Goal: Transaction & Acquisition: Purchase product/service

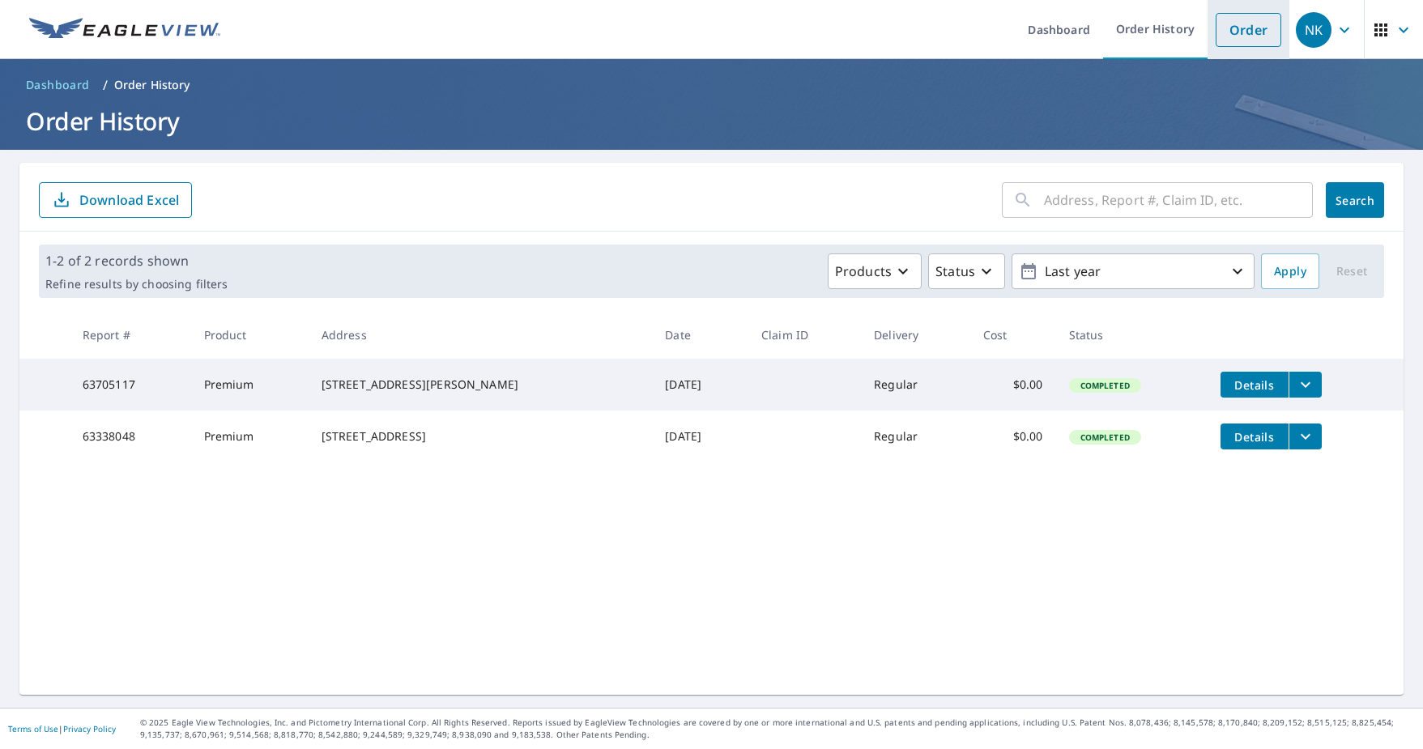
click at [1230, 38] on link "Order" at bounding box center [1249, 30] width 66 height 34
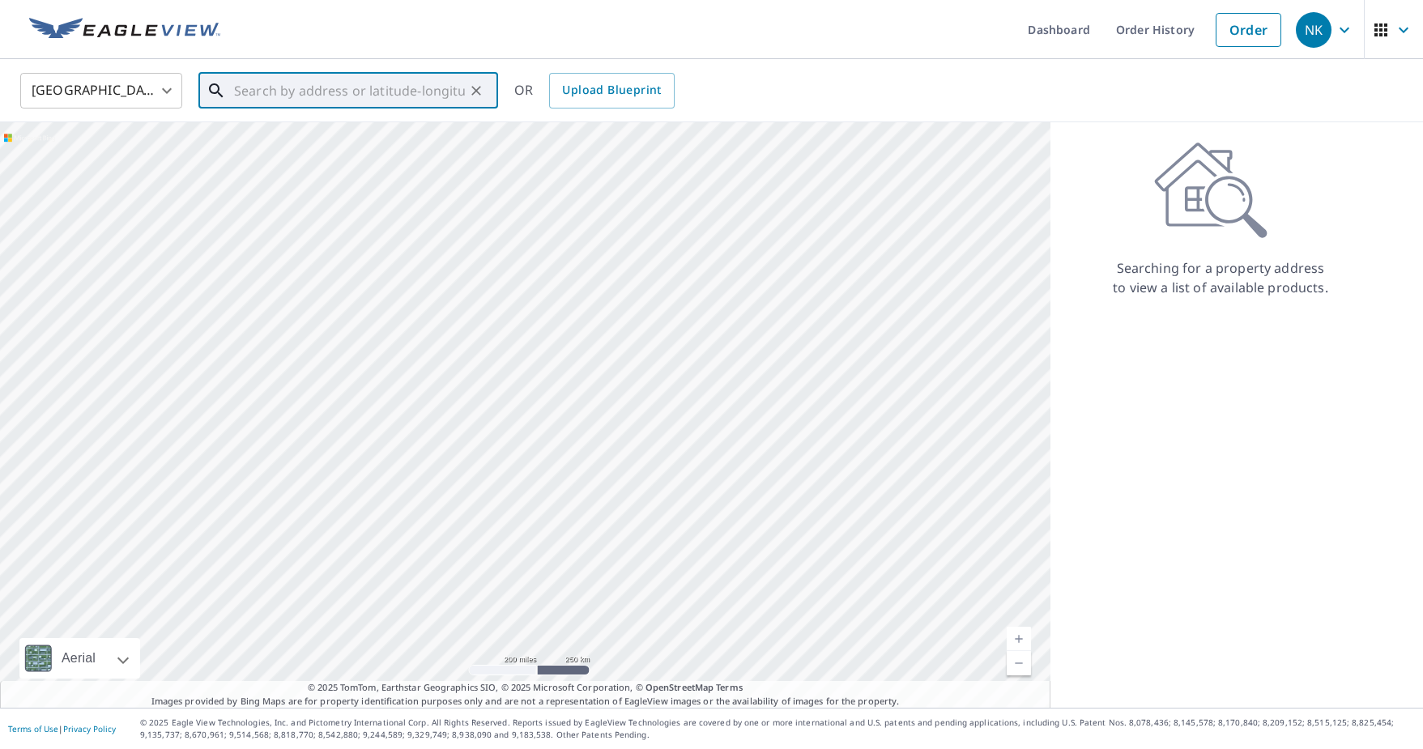
click at [318, 87] on input "text" at bounding box center [349, 90] width 231 height 45
paste input "[STREET_ADDRESS]"
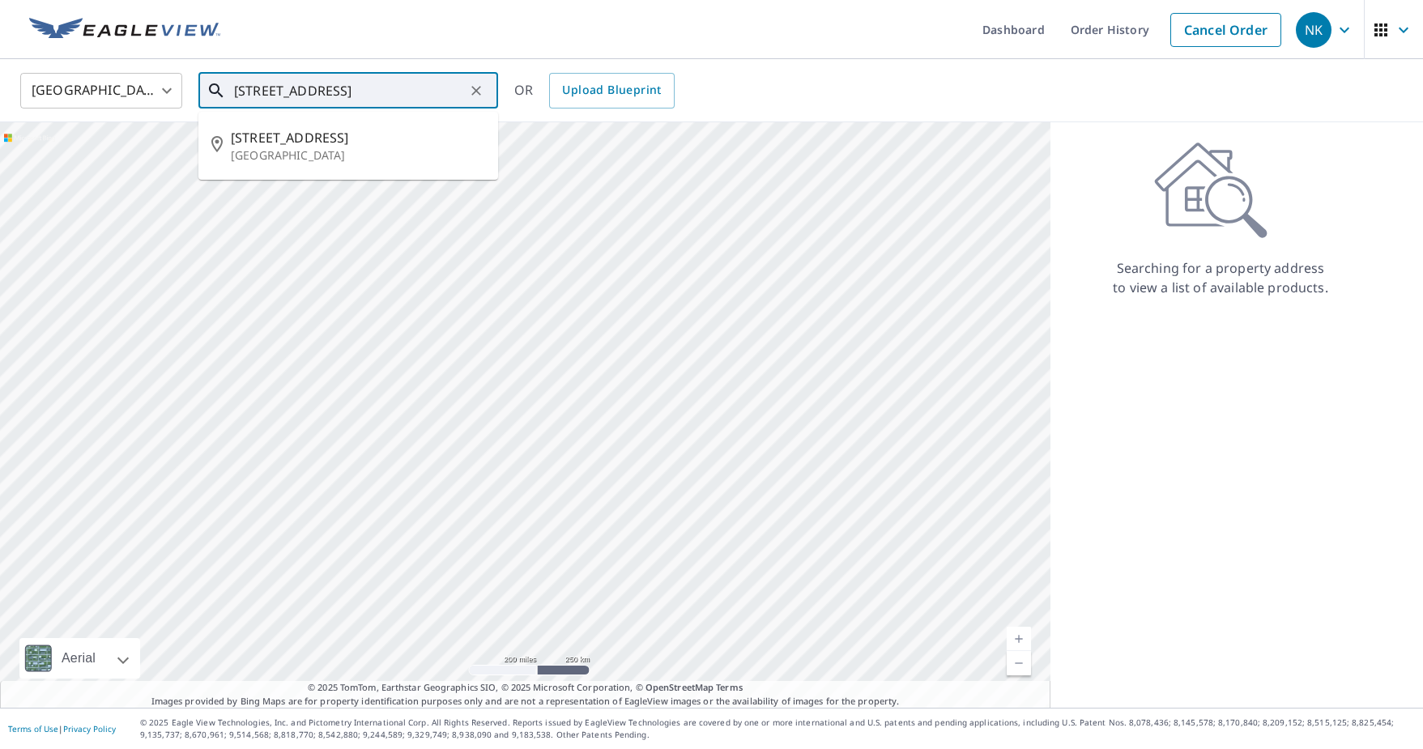
type input "[STREET_ADDRESS]"
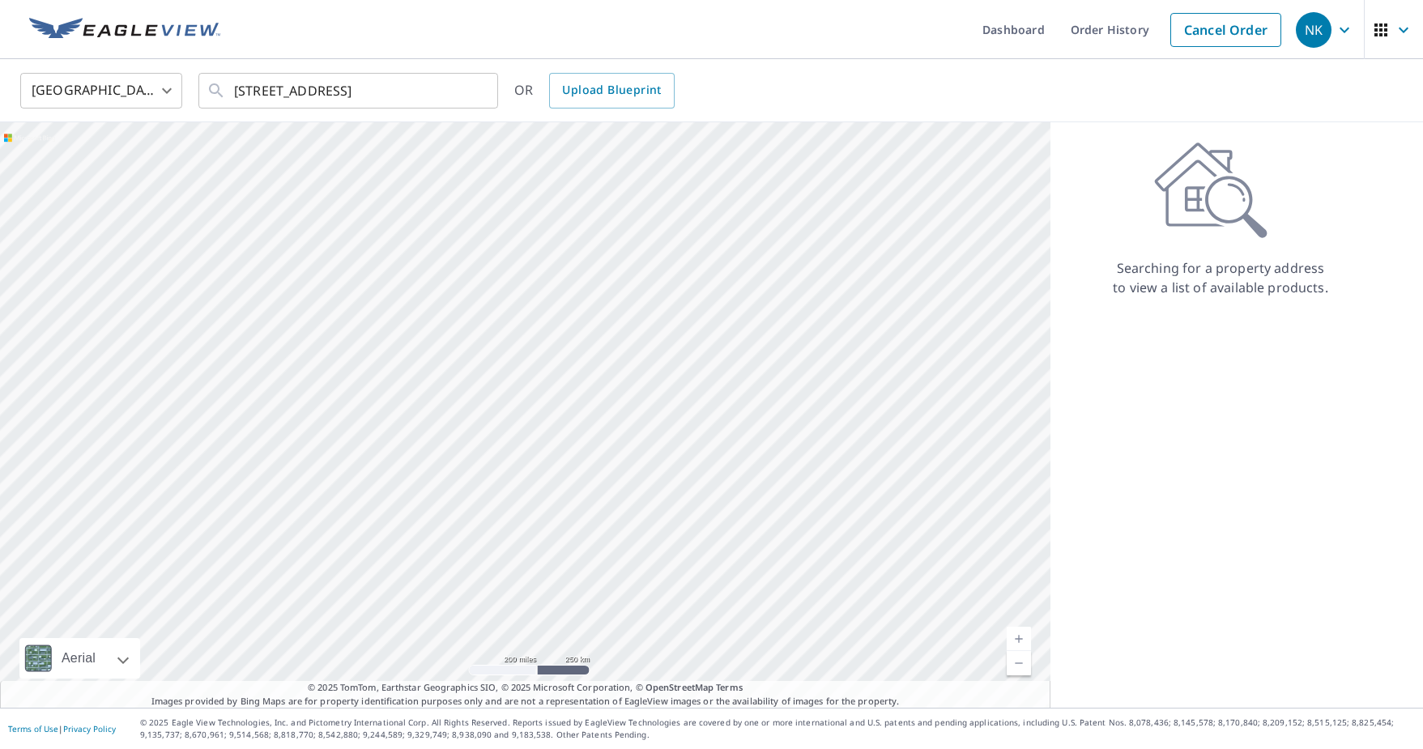
scroll to position [0, 0]
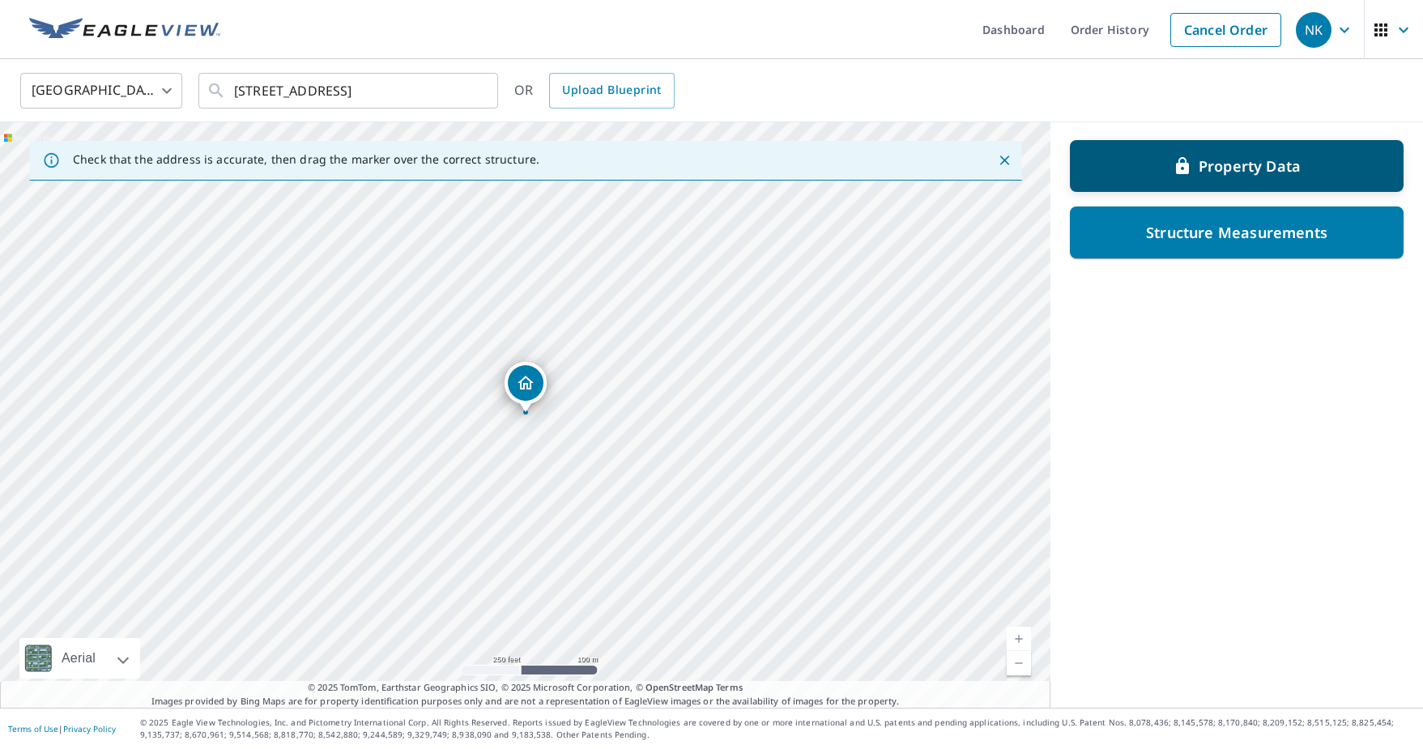
click at [1137, 164] on div "Property Data" at bounding box center [1237, 165] width 292 height 29
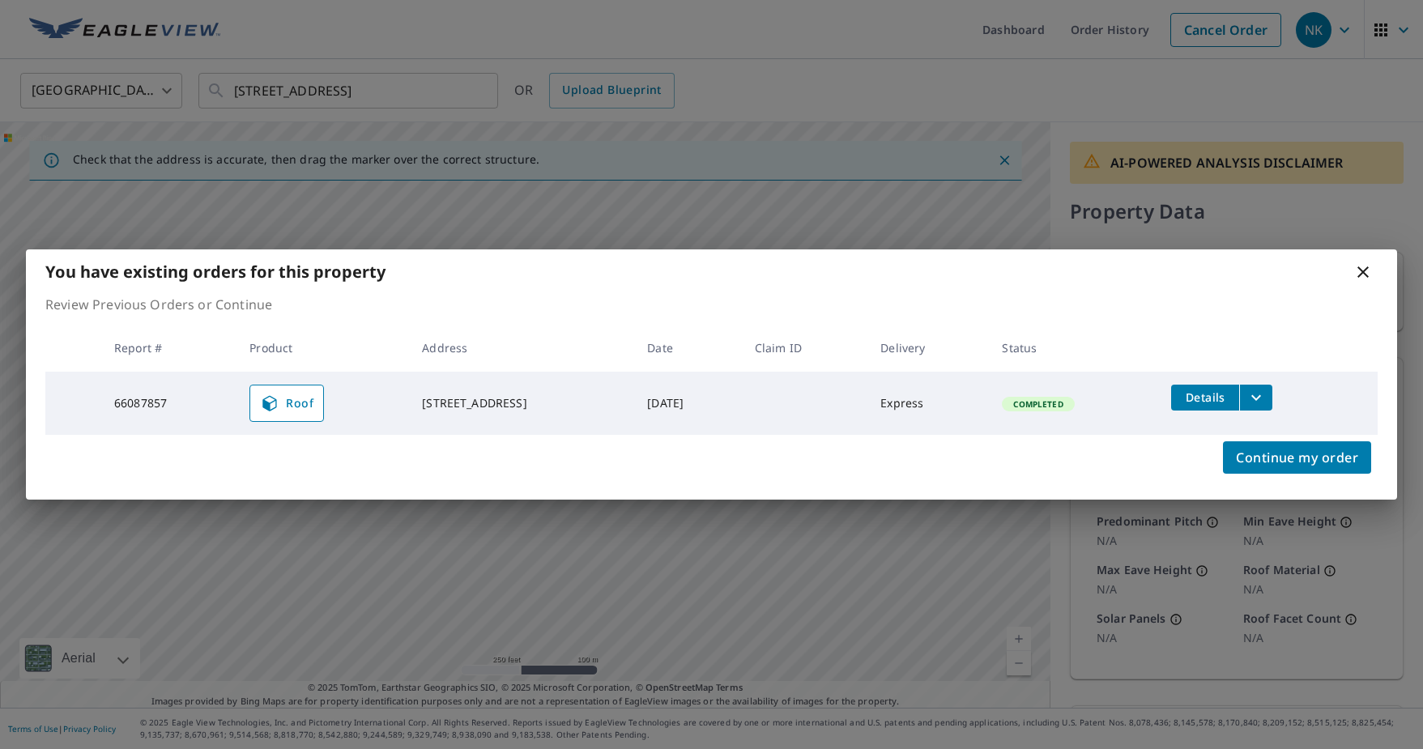
click at [1362, 271] on icon at bounding box center [1363, 272] width 11 height 11
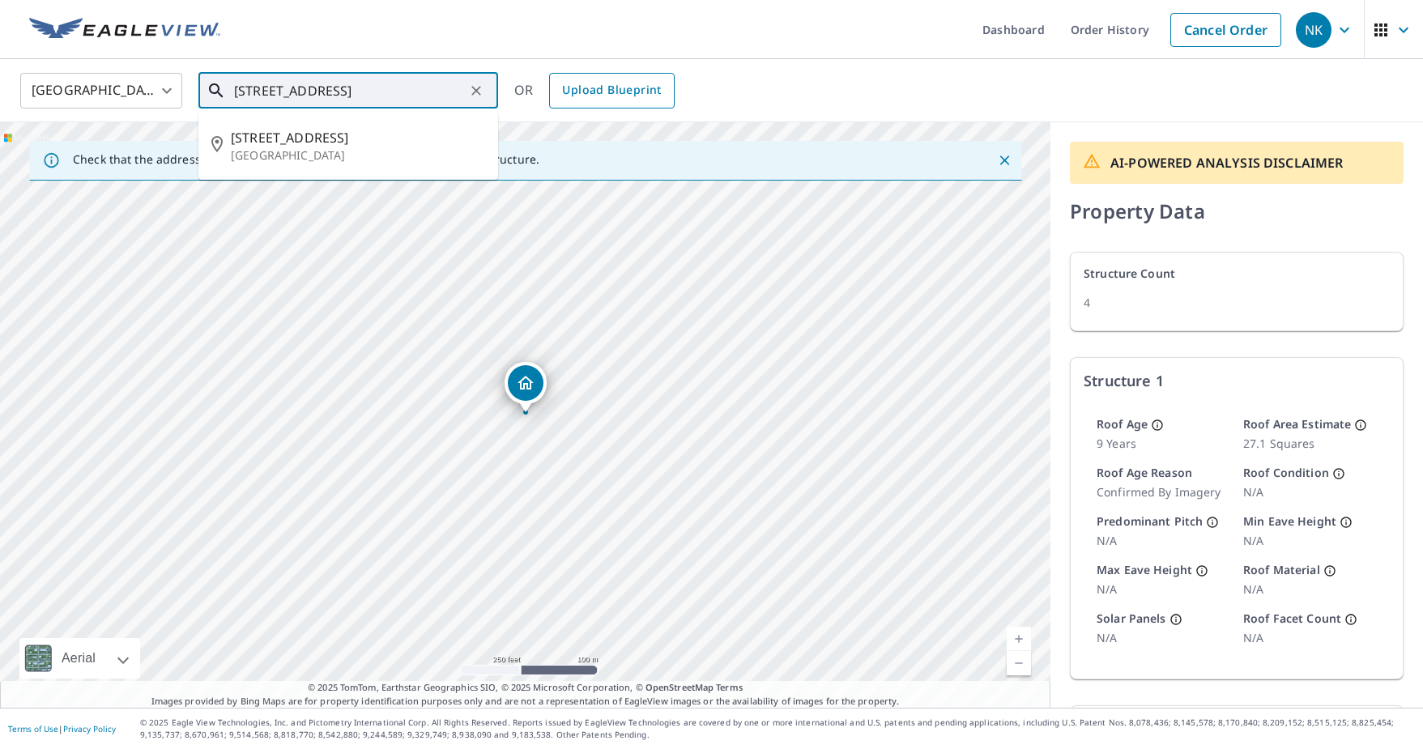
scroll to position [0, 55]
drag, startPoint x: 235, startPoint y: 94, endPoint x: 465, endPoint y: 80, distance: 230.5
click at [465, 80] on div "[STREET_ADDRESS] ​" at bounding box center [348, 91] width 300 height 36
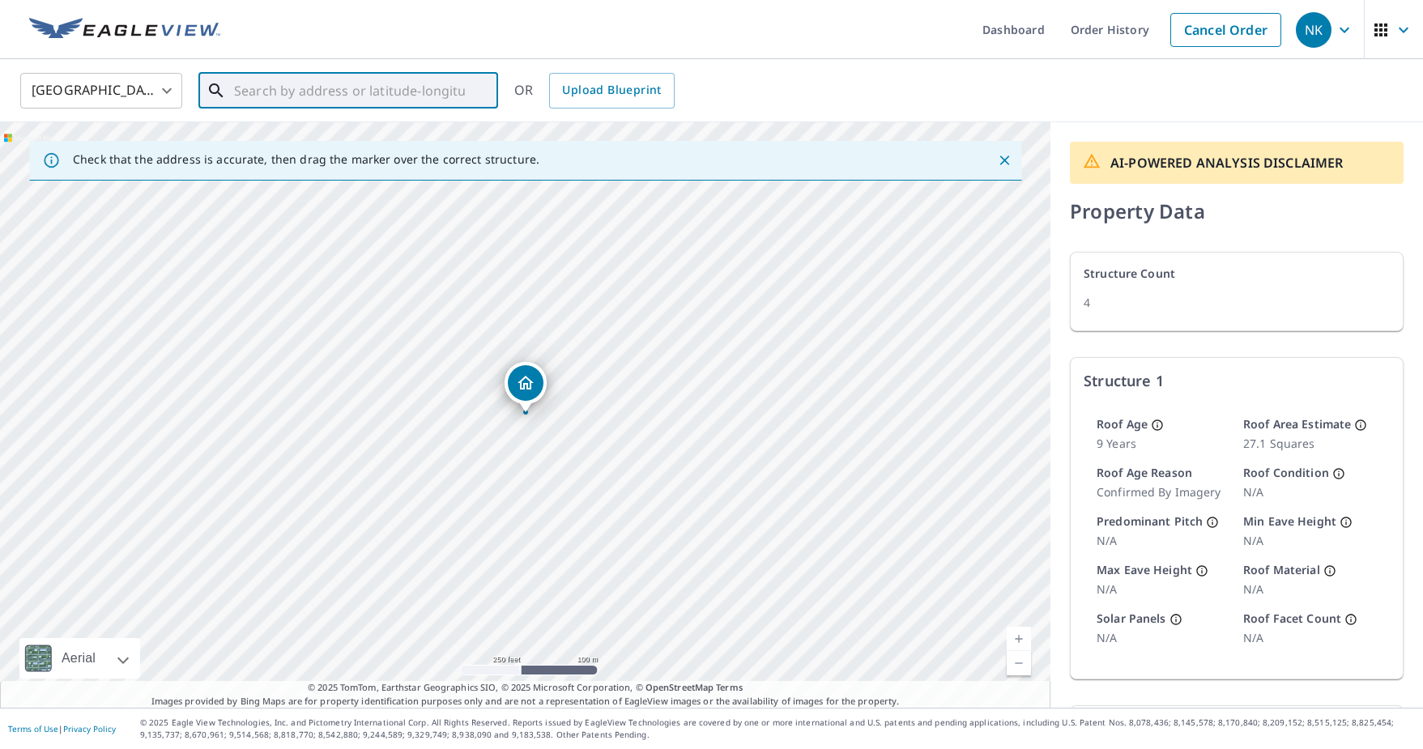
scroll to position [0, 0]
paste input "[STREET_ADDRESS]"
type input "[STREET_ADDRESS]"
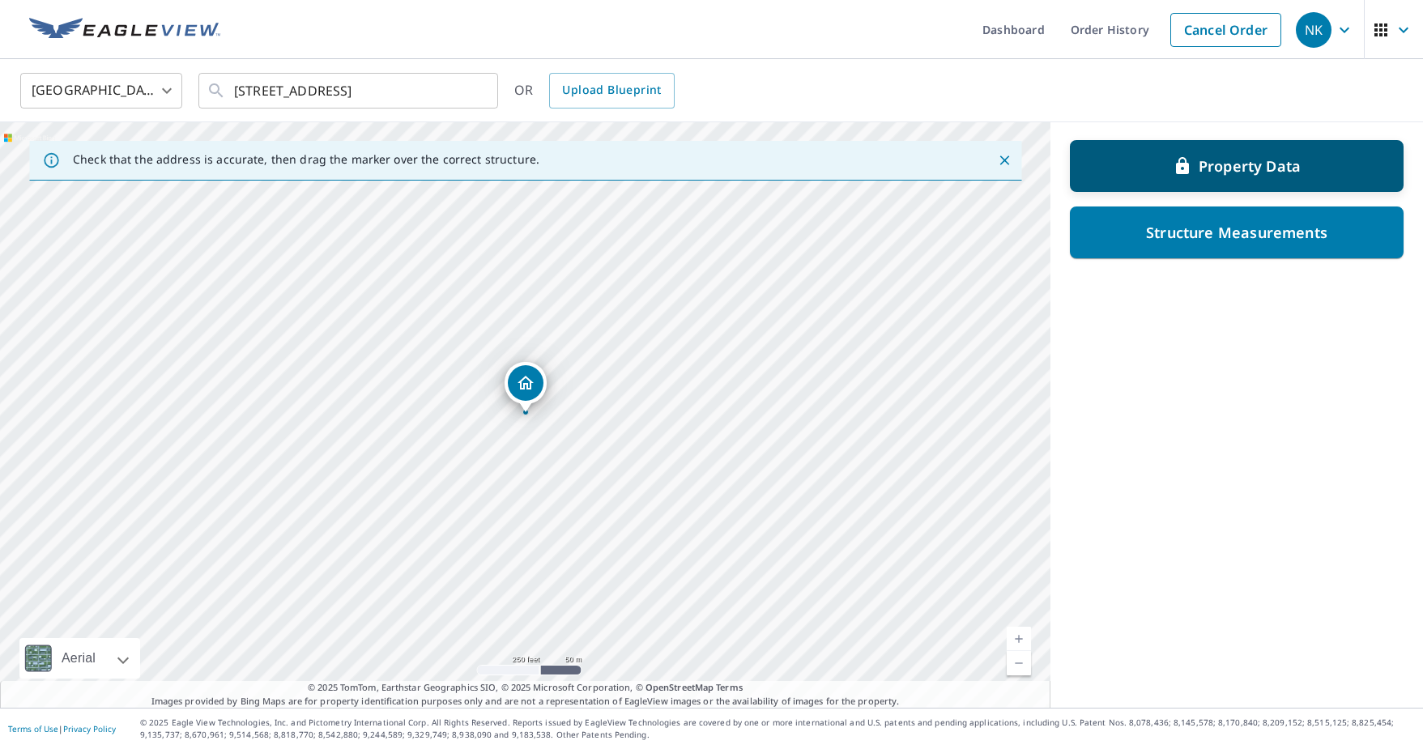
click at [1171, 164] on div "Property Data" at bounding box center [1237, 165] width 292 height 29
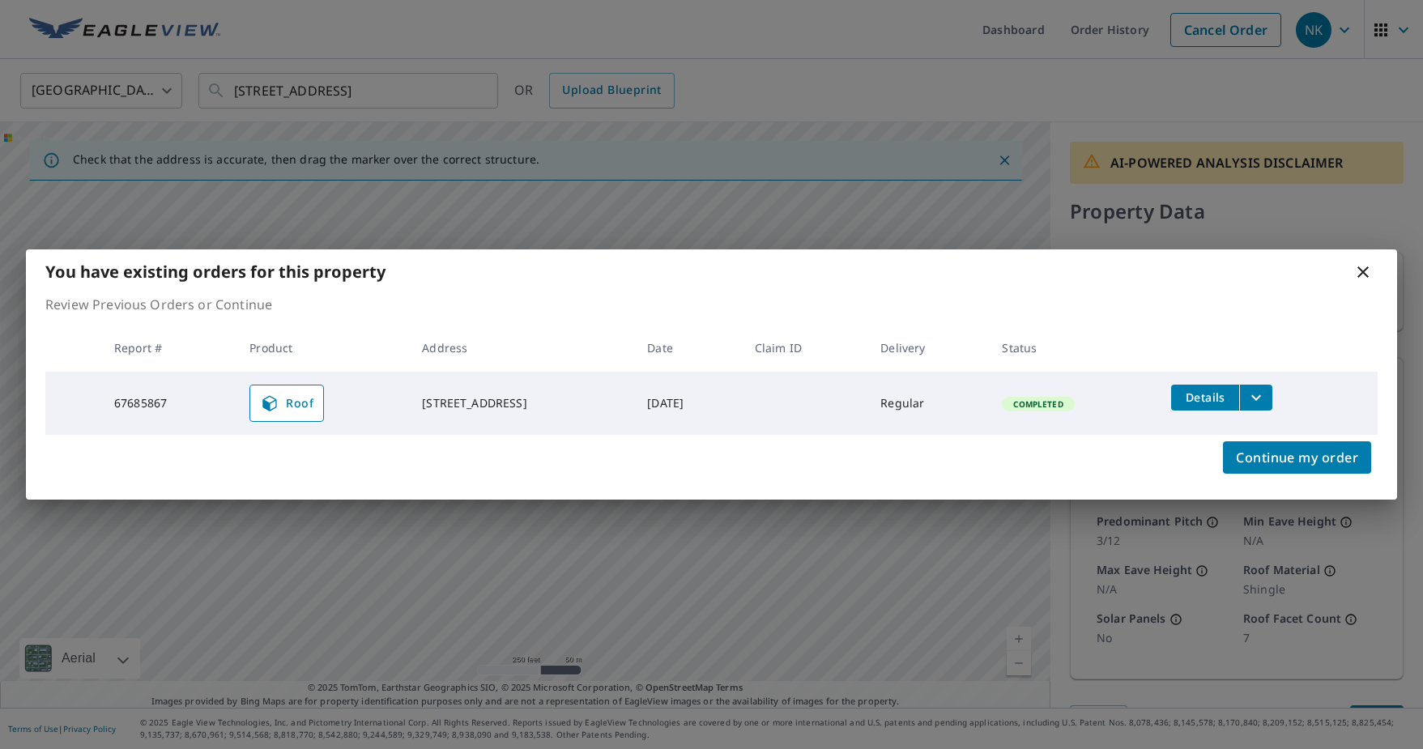
click at [1363, 273] on icon at bounding box center [1363, 272] width 11 height 11
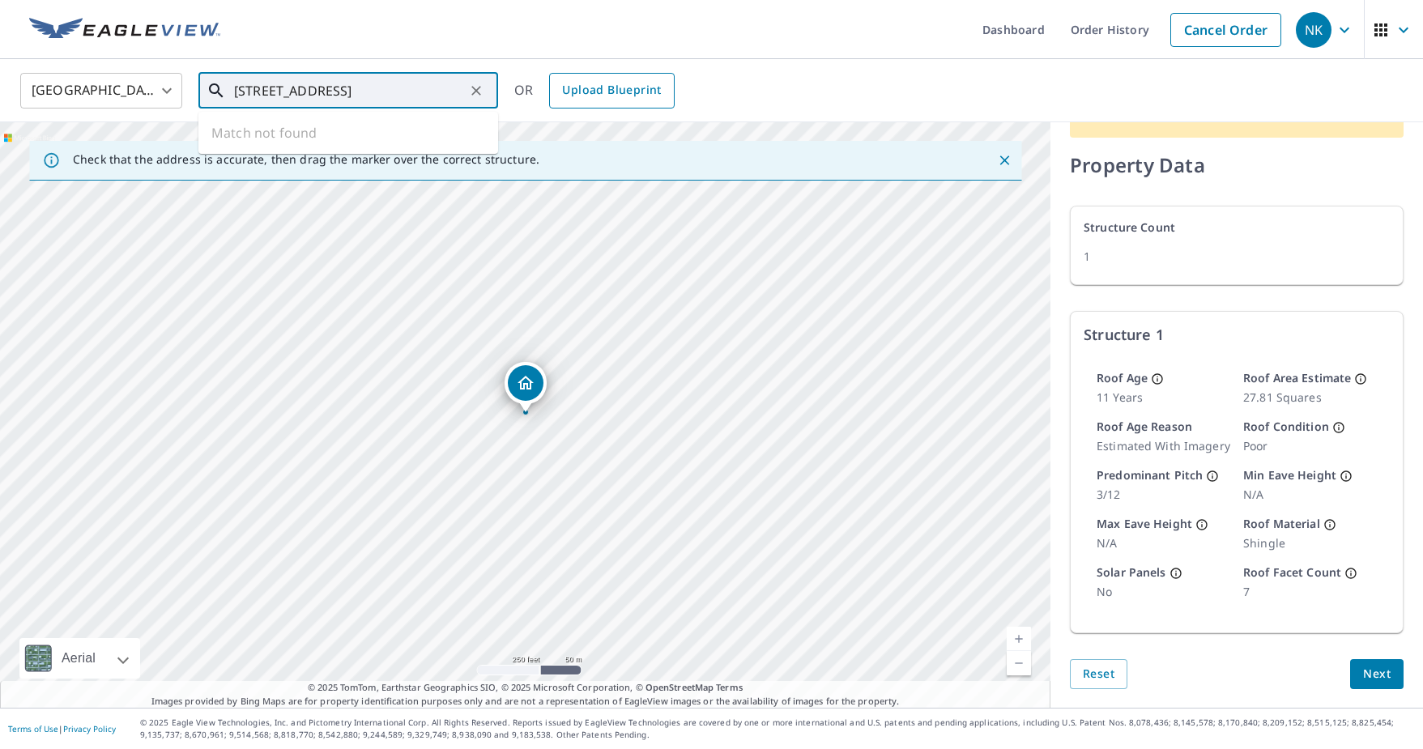
scroll to position [0, 17]
drag, startPoint x: 235, startPoint y: 89, endPoint x: 555, endPoint y: 90, distance: 320.0
click at [555, 90] on div "[GEOGRAPHIC_DATA] [GEOGRAPHIC_DATA] ​ [STREET_ADDRESS] ​ Match not found OR Upl…" at bounding box center [706, 90] width 1396 height 38
paste input "357 Belleair [GEOGRAPHIC_DATA]"
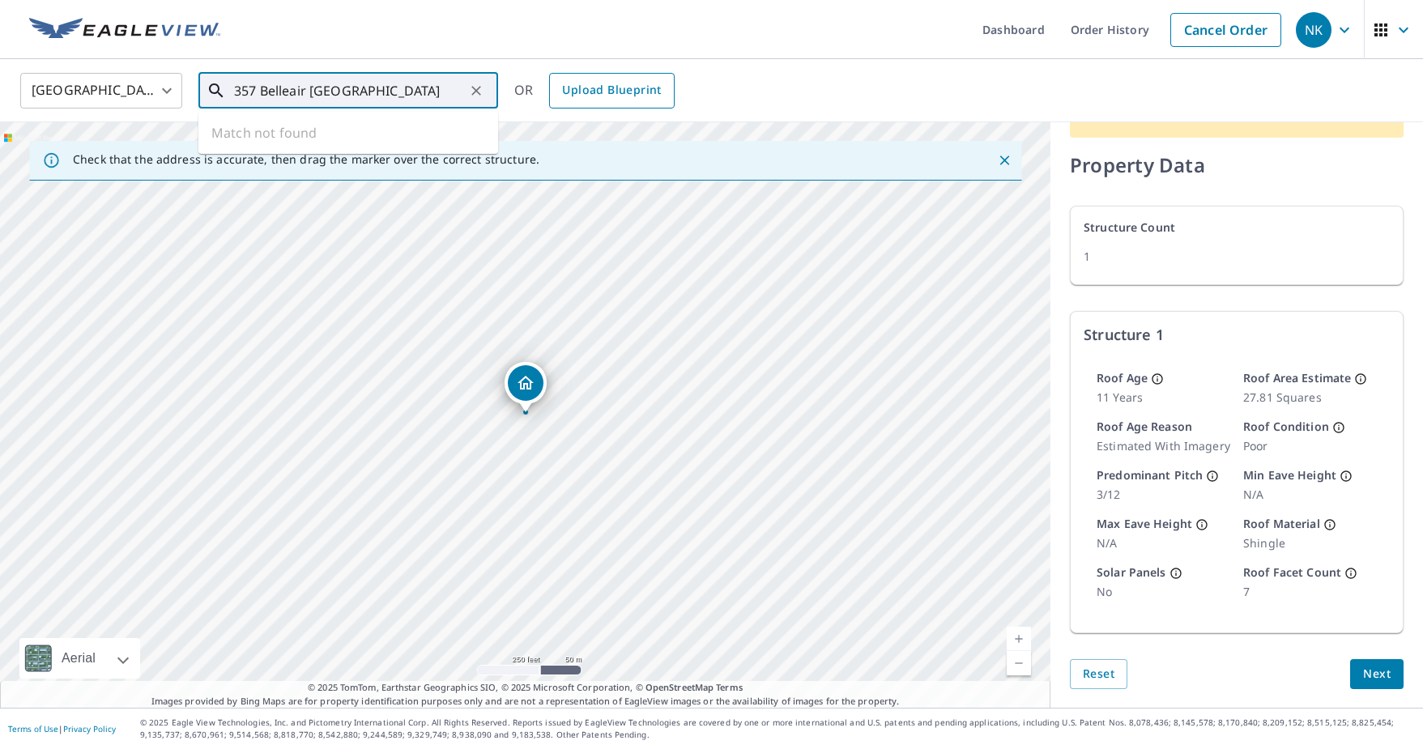
scroll to position [0, 53]
type input "357 Belleair [GEOGRAPHIC_DATA]"
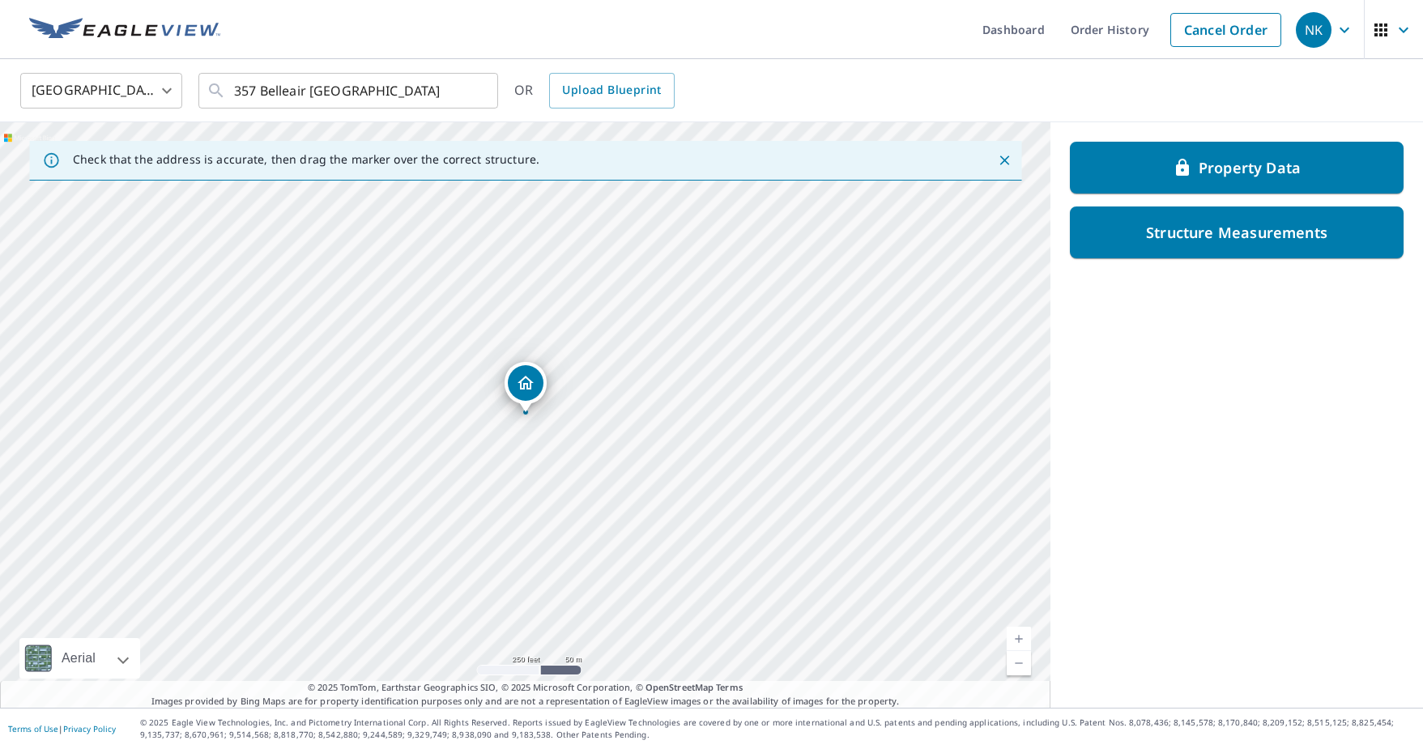
scroll to position [0, 0]
click at [1018, 639] on link "Current Level 17, Zoom In" at bounding box center [1019, 639] width 24 height 24
click at [1018, 639] on link "Current Level 18, Zoom In" at bounding box center [1019, 639] width 24 height 24
click at [1022, 667] on link "Current Level 19, Zoom Out" at bounding box center [1019, 663] width 24 height 24
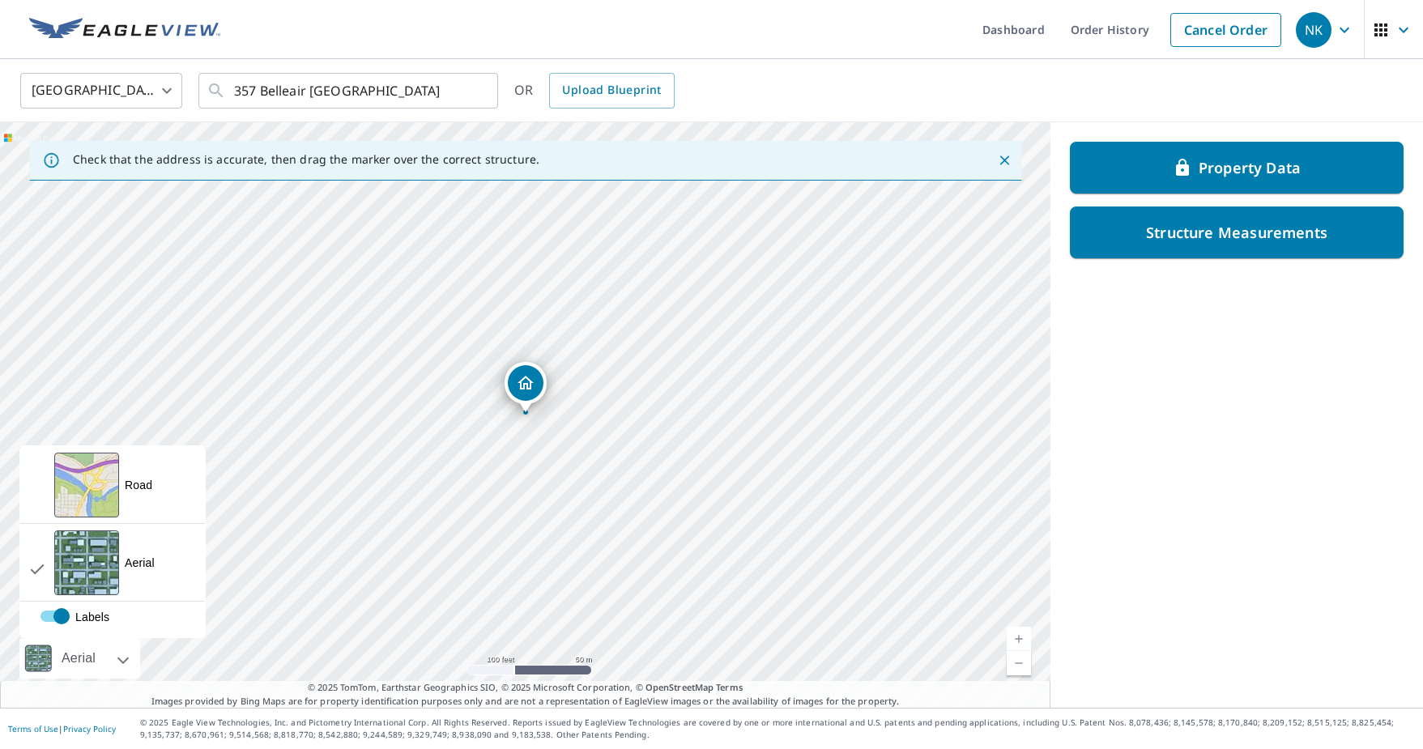
click at [128, 651] on div "Aerial" at bounding box center [79, 658] width 121 height 41
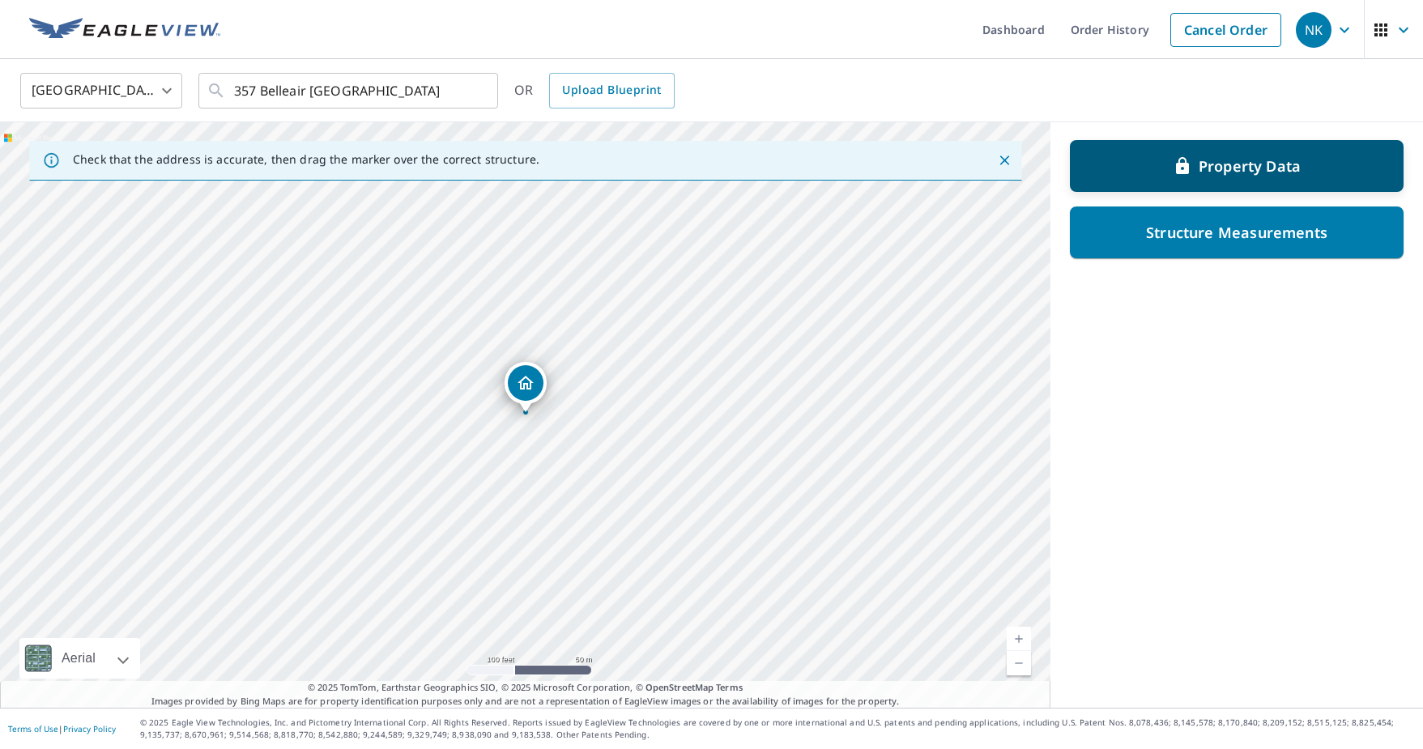
click at [1243, 168] on p "Property Data" at bounding box center [1250, 165] width 102 height 19
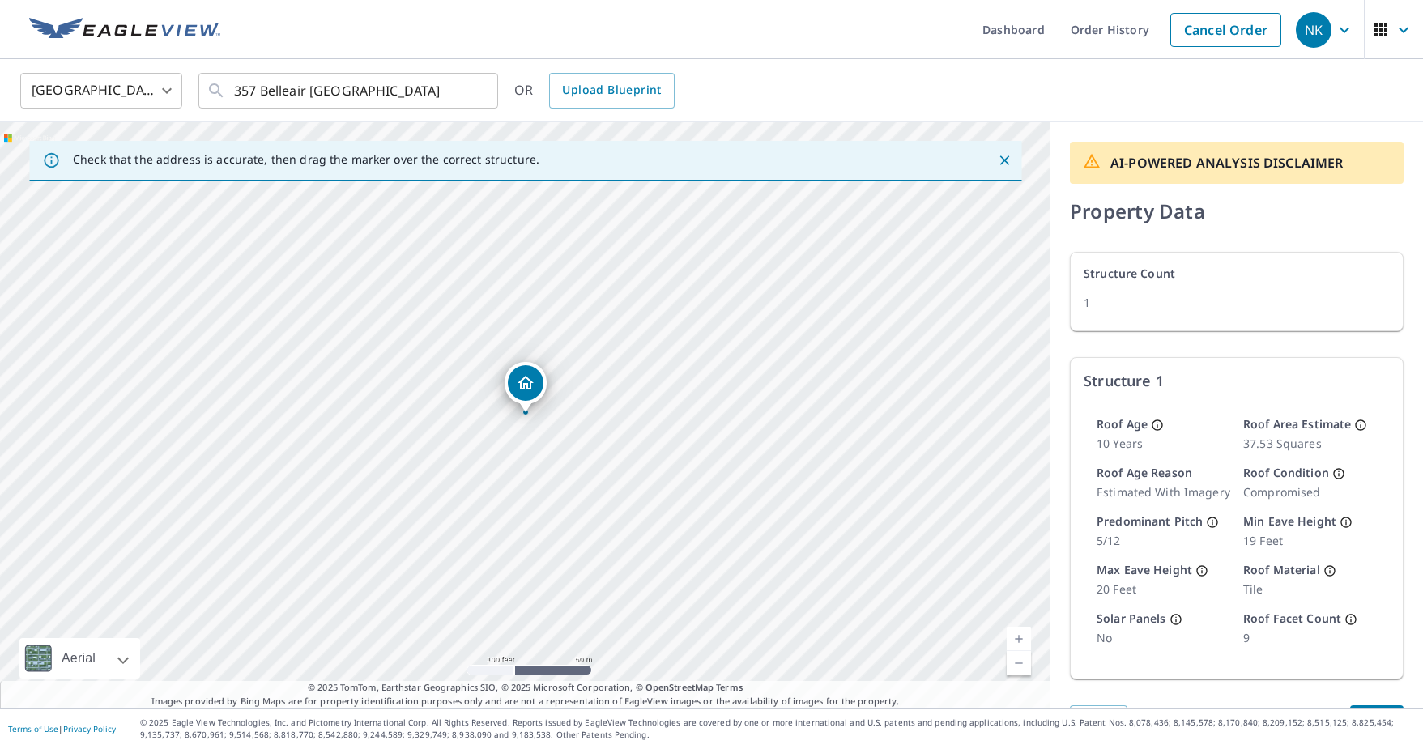
click at [1008, 83] on div "[GEOGRAPHIC_DATA] [GEOGRAPHIC_DATA] ​ [STREET_ADDRESS] ​ OR Upload Blueprint" at bounding box center [706, 90] width 1396 height 38
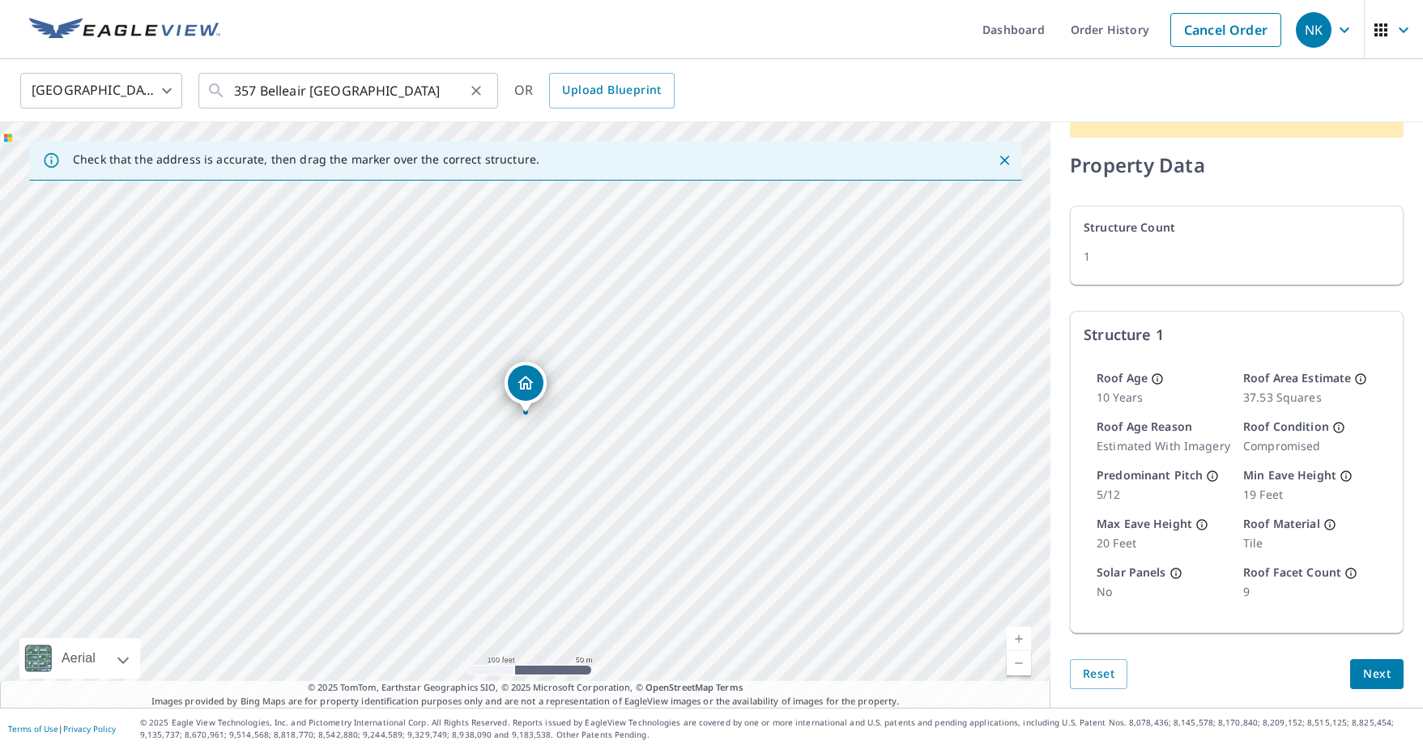
drag, startPoint x: 229, startPoint y: 90, endPoint x: 325, endPoint y: 92, distance: 95.6
click at [325, 92] on div "357 Belleair [GEOGRAPHIC_DATA] ​" at bounding box center [348, 91] width 300 height 36
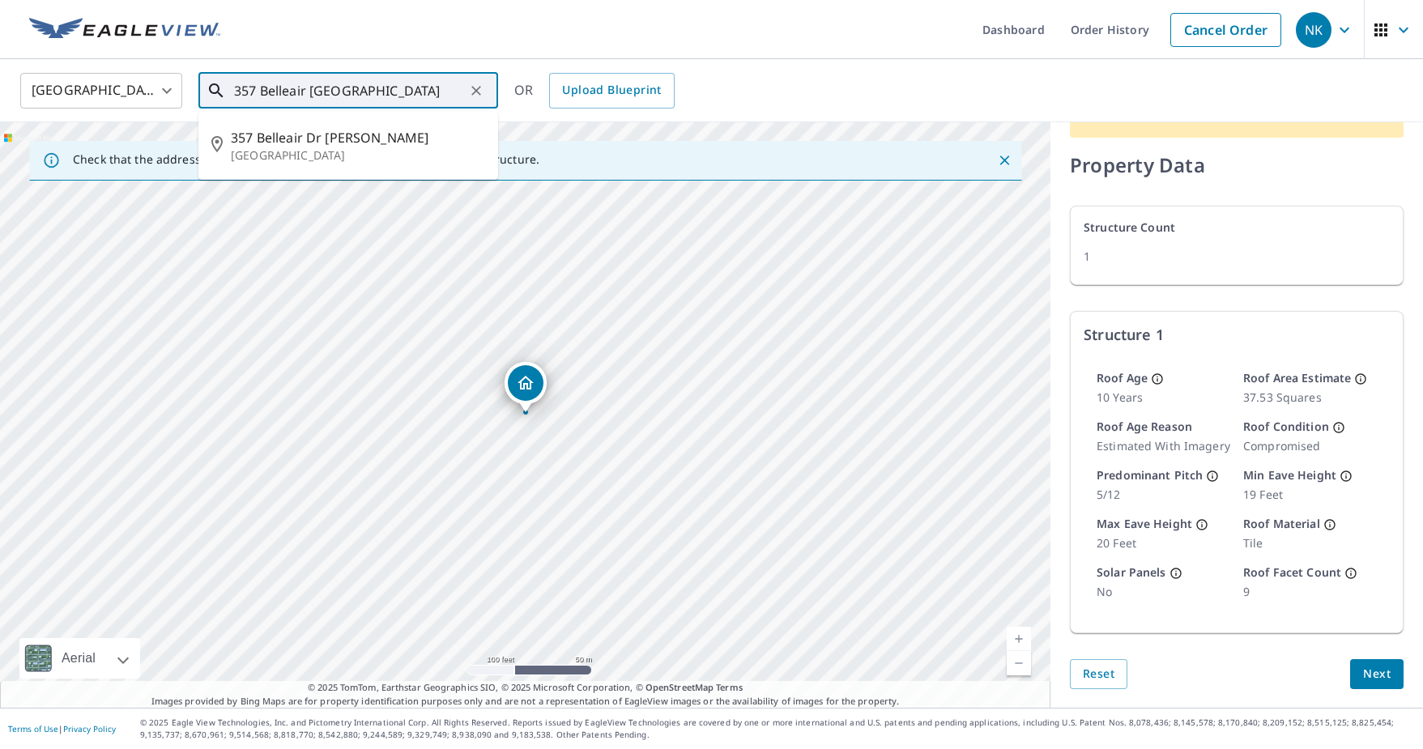
scroll to position [0, 0]
drag, startPoint x: 462, startPoint y: 90, endPoint x: 186, endPoint y: 94, distance: 276.3
click at [186, 94] on div "[GEOGRAPHIC_DATA] [GEOGRAPHIC_DATA] ​ [STREET_ADDRESS] ​ [STREET_ADDRESS] OR Up…" at bounding box center [706, 90] width 1396 height 38
click at [1188, 289] on div "AI-POWERED ANALYSIS DISCLAIMER Property Data Structure Count 1 Structure 1 Roof…" at bounding box center [1237, 392] width 373 height 633
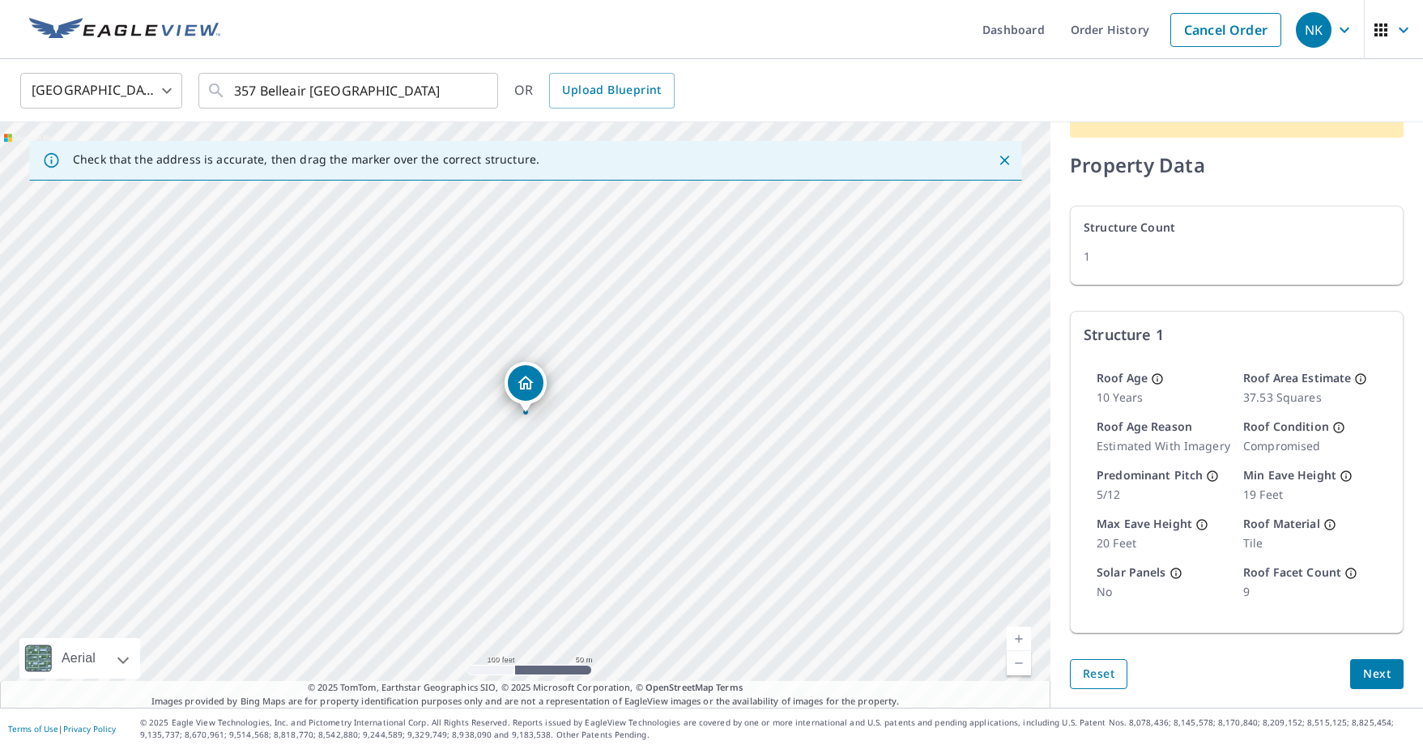
click at [1097, 676] on span "Reset" at bounding box center [1099, 674] width 32 height 20
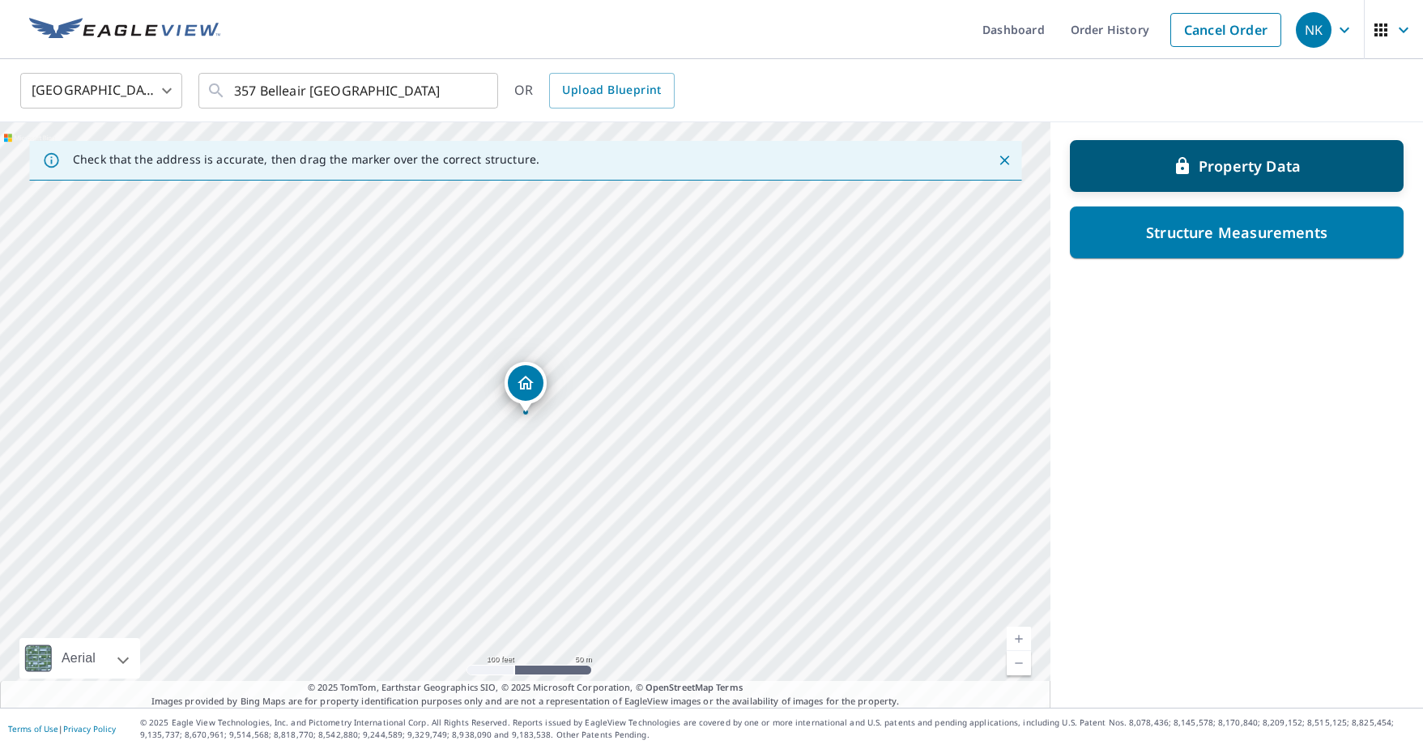
click at [1156, 165] on div "Property Data" at bounding box center [1237, 165] width 292 height 29
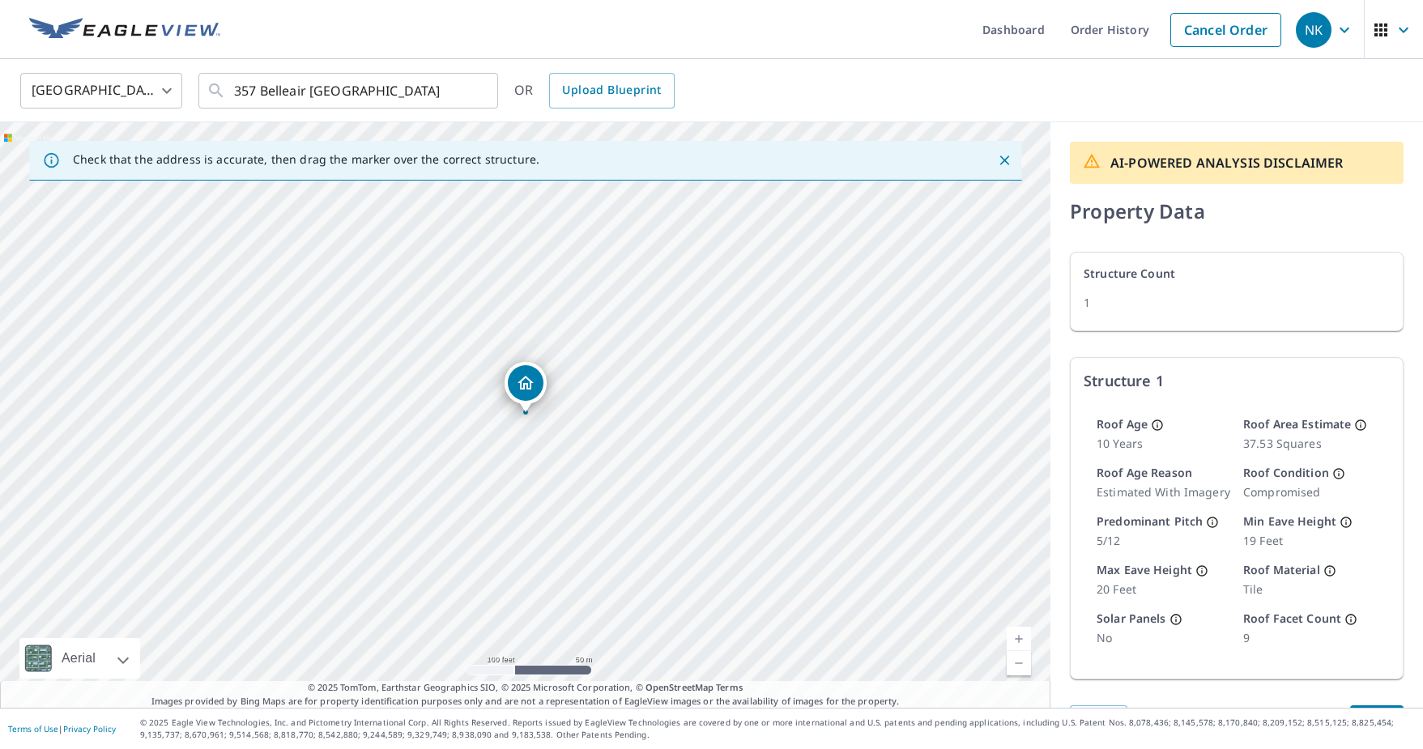
click at [1412, 625] on div "AI-POWERED ANALYSIS DISCLAIMER Property Data Structure Count 1 Structure 1 Roof…" at bounding box center [1237, 438] width 373 height 633
drag, startPoint x: 232, startPoint y: 90, endPoint x: 450, endPoint y: 83, distance: 217.2
click at [450, 83] on div "357 Belleair [GEOGRAPHIC_DATA] ​" at bounding box center [348, 91] width 300 height 36
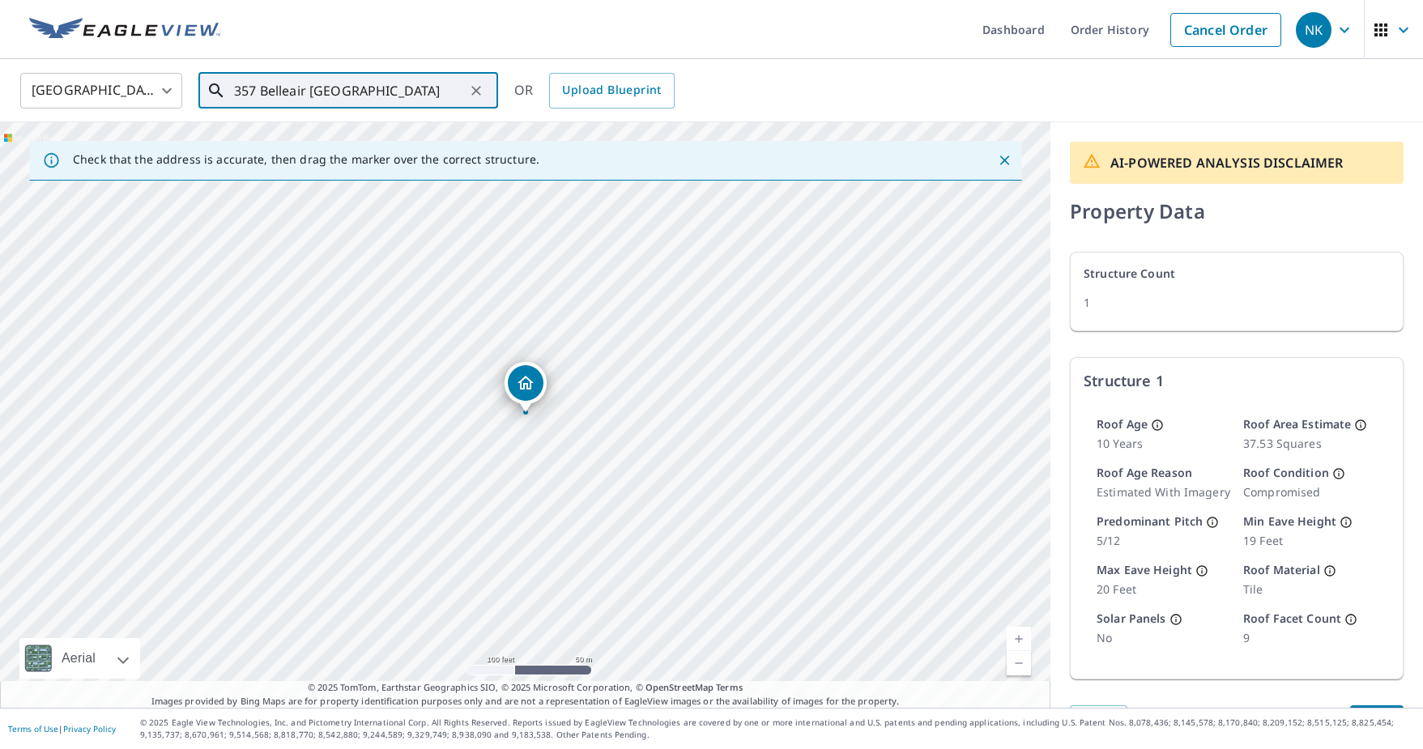
click at [234, 92] on input "357 Belleair [GEOGRAPHIC_DATA]" at bounding box center [349, 90] width 231 height 45
drag, startPoint x: 232, startPoint y: 92, endPoint x: 328, endPoint y: 84, distance: 95.9
click at [328, 84] on div "357 Belleair [GEOGRAPHIC_DATA] ​" at bounding box center [348, 91] width 300 height 36
drag, startPoint x: 236, startPoint y: 88, endPoint x: 181, endPoint y: 77, distance: 55.4
click at [181, 77] on div "[GEOGRAPHIC_DATA] [GEOGRAPHIC_DATA] ​ [STREET_ADDRESS] ​ [STREET_ADDRESS] OR Up…" at bounding box center [706, 90] width 1396 height 38
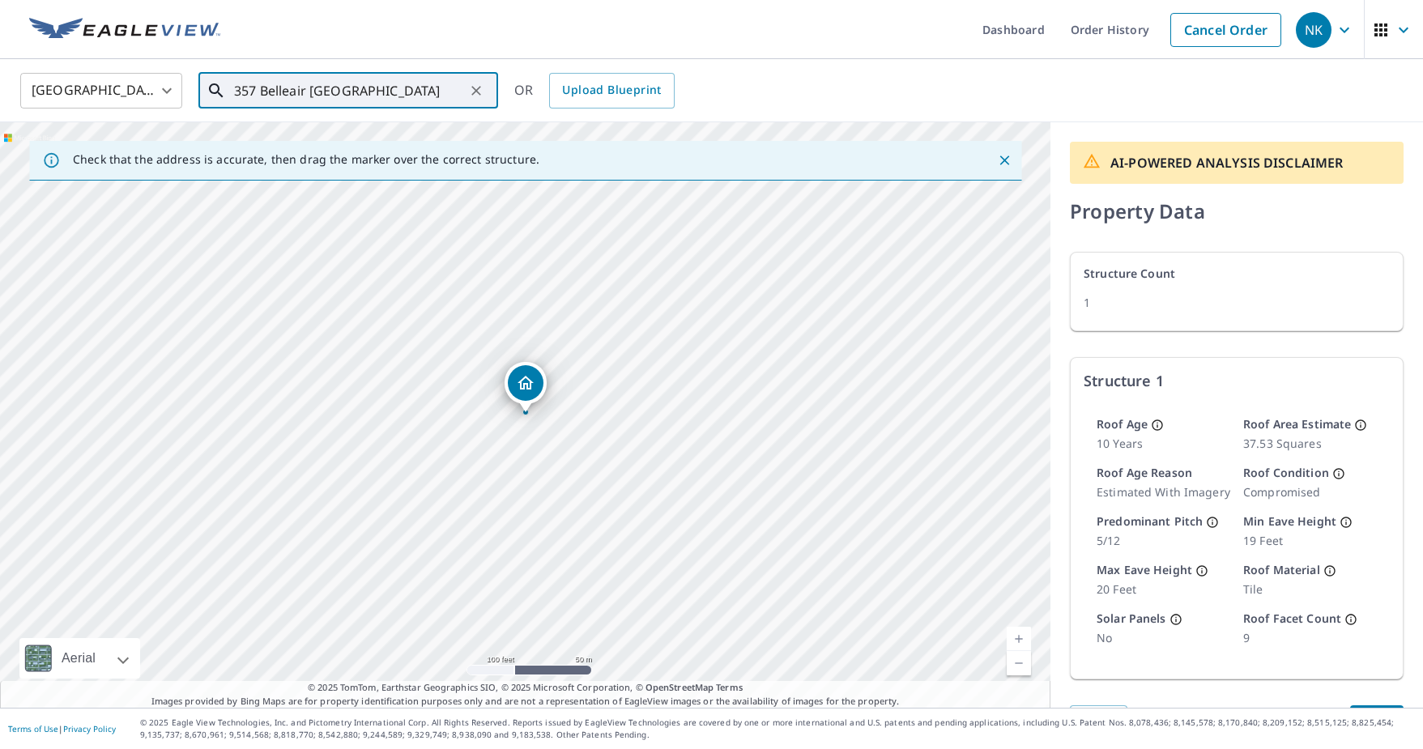
click at [260, 91] on input "357 Belleair [GEOGRAPHIC_DATA]" at bounding box center [349, 90] width 231 height 45
drag, startPoint x: 232, startPoint y: 91, endPoint x: 449, endPoint y: 84, distance: 217.2
click at [449, 84] on div "357 Belleair [GEOGRAPHIC_DATA] ​" at bounding box center [348, 91] width 300 height 36
drag, startPoint x: 232, startPoint y: 93, endPoint x: 267, endPoint y: 92, distance: 35.7
click at [267, 92] on div "357 Belleair [GEOGRAPHIC_DATA] ​" at bounding box center [348, 91] width 300 height 36
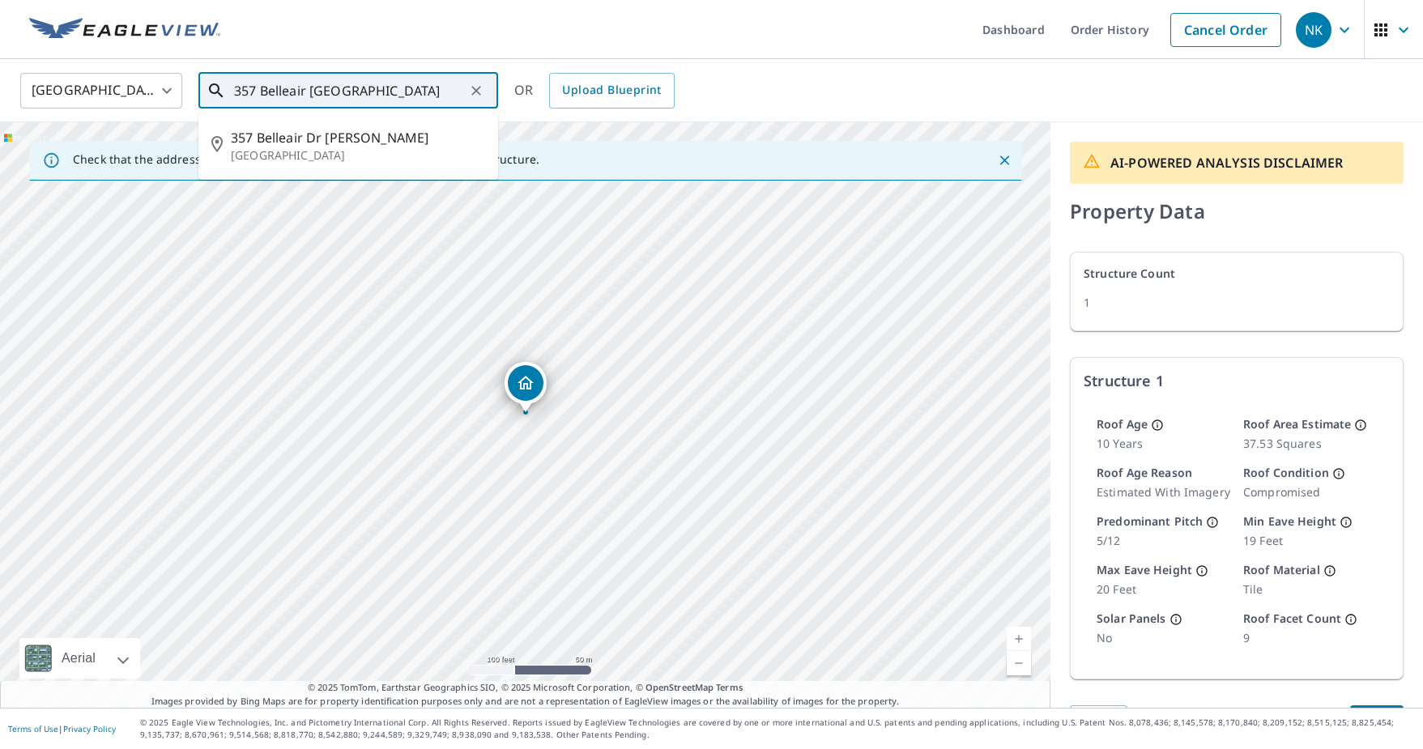
scroll to position [0, 53]
drag, startPoint x: 234, startPoint y: 91, endPoint x: 466, endPoint y: 96, distance: 231.7
click at [466, 96] on div "357 Belleair [GEOGRAPHIC_DATA] ​" at bounding box center [348, 91] width 300 height 36
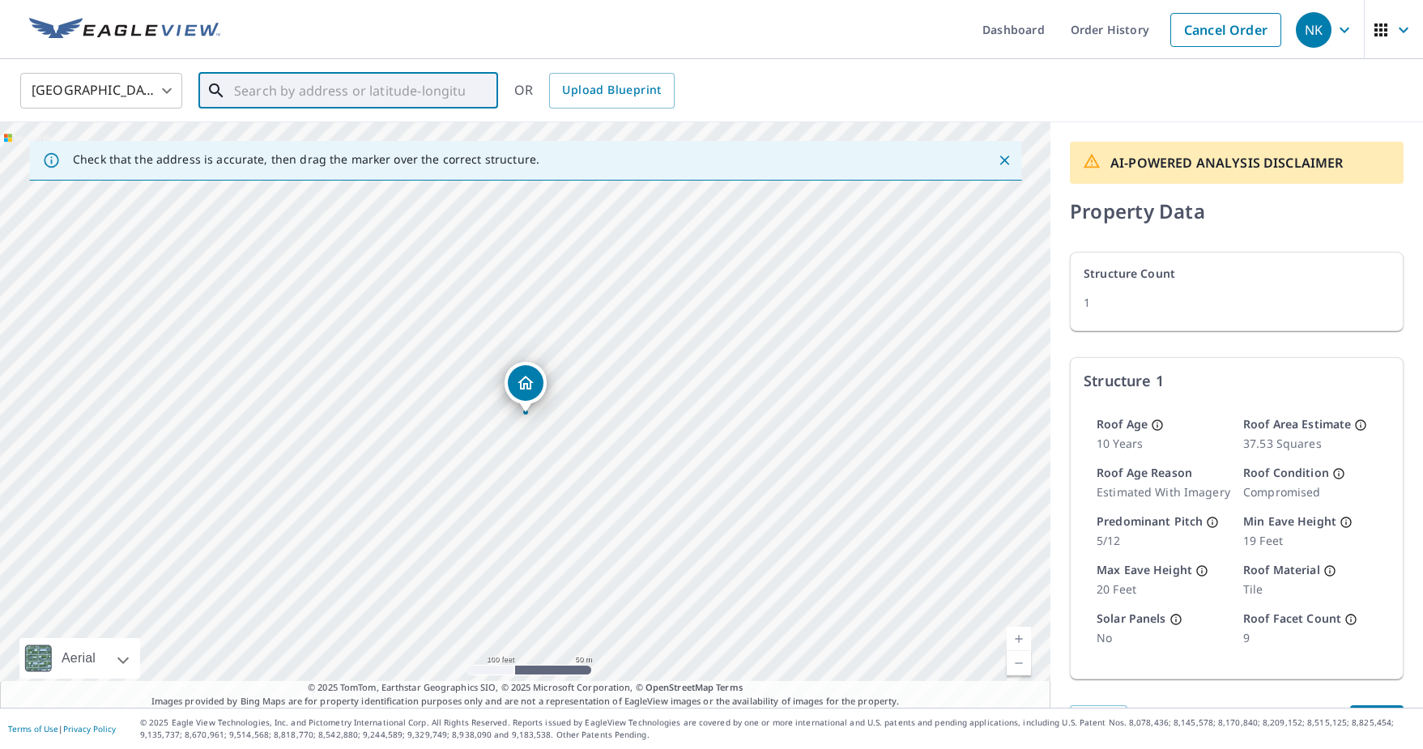
scroll to position [0, 0]
paste input "[STREET_ADDRESS]"
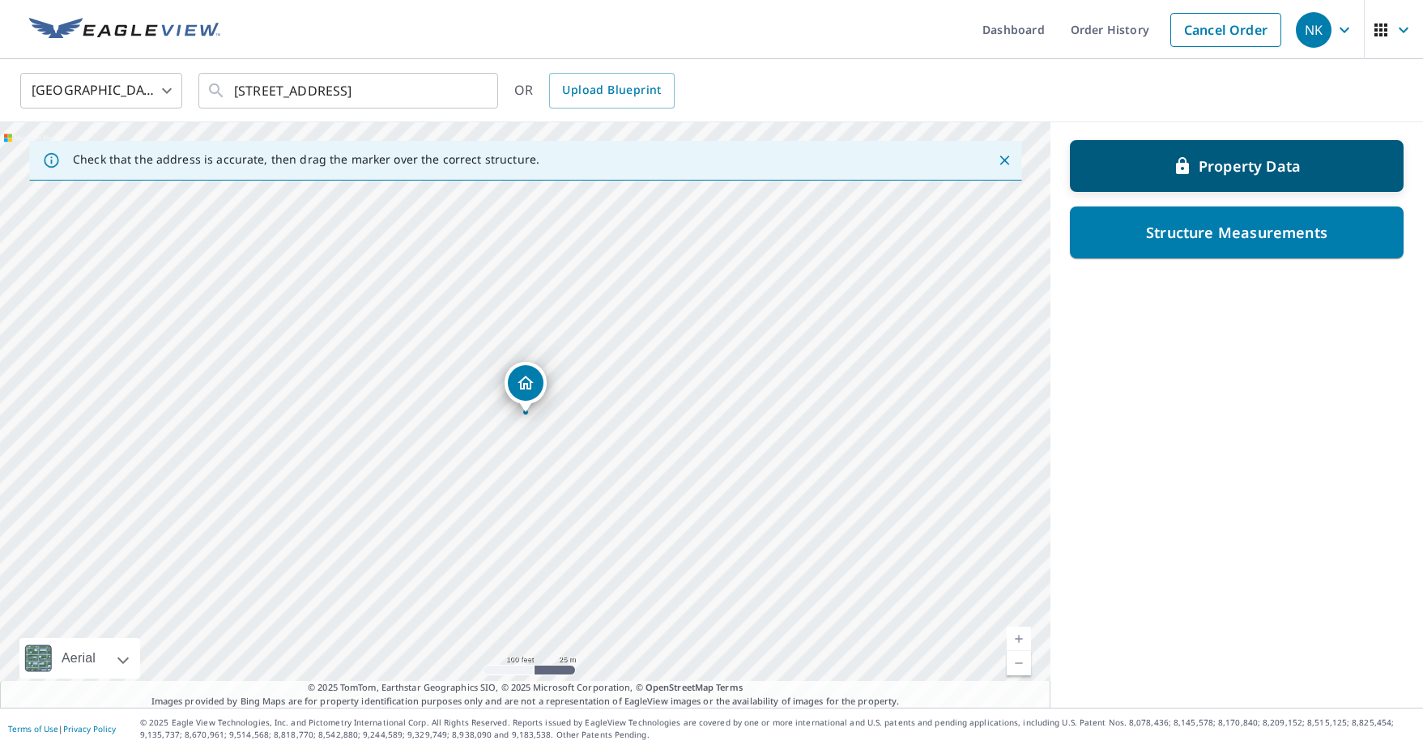
click at [1222, 160] on p "Property Data" at bounding box center [1250, 165] width 102 height 19
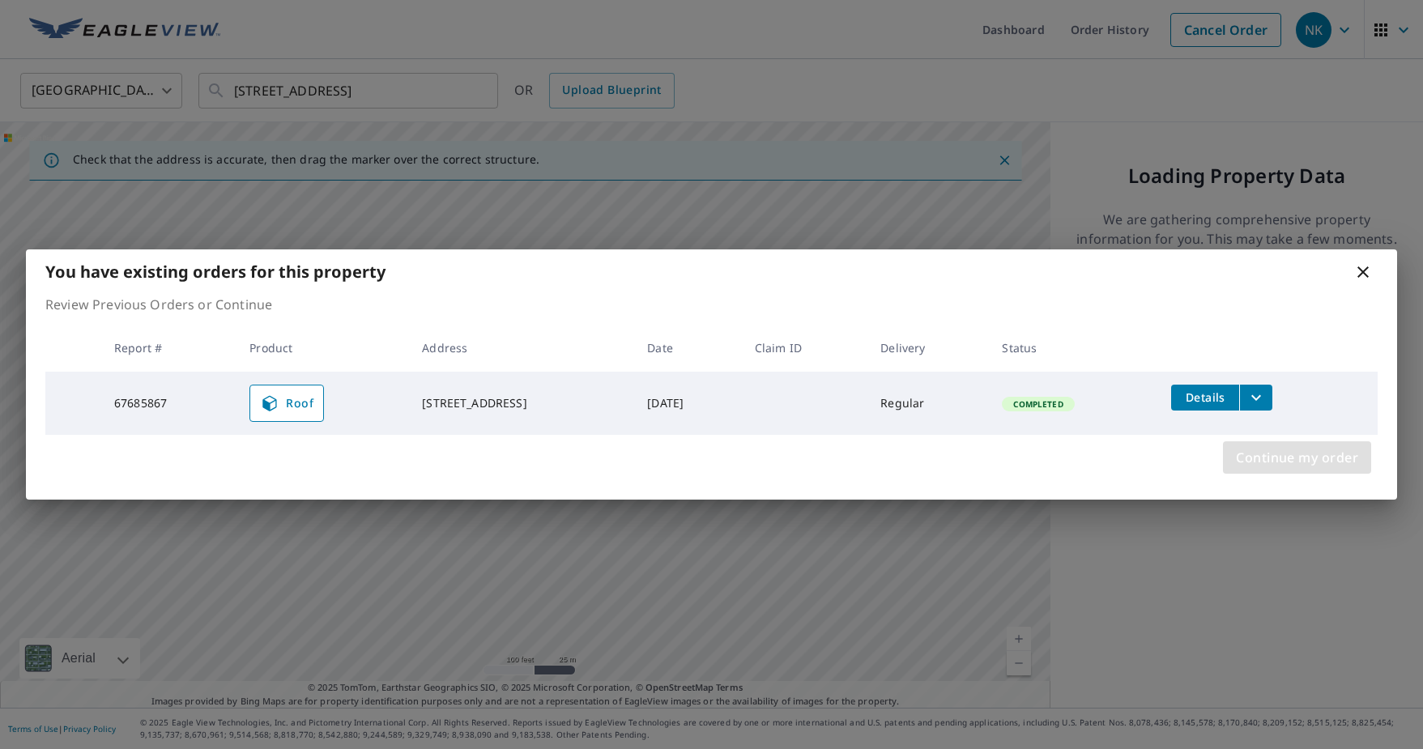
click at [1320, 459] on span "Continue my order" at bounding box center [1297, 457] width 122 height 23
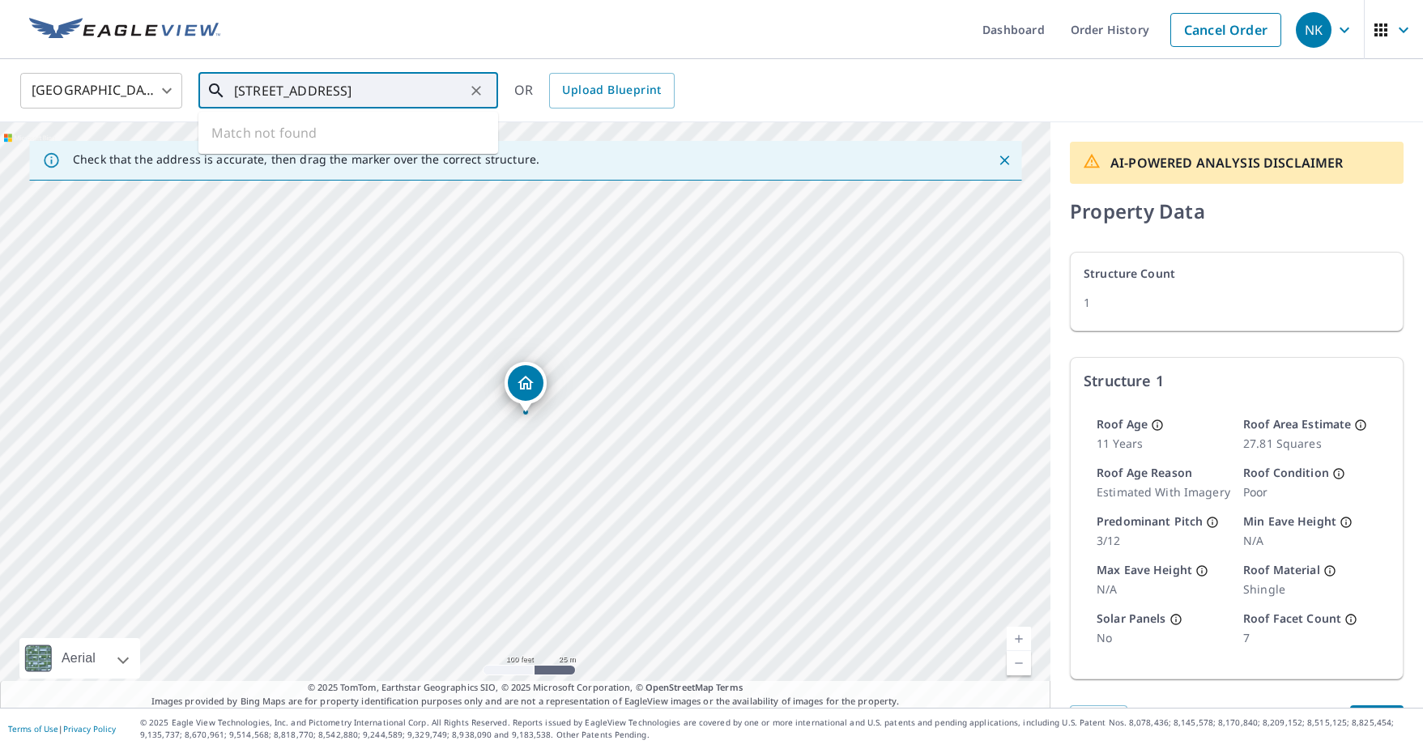
scroll to position [0, 13]
drag, startPoint x: 235, startPoint y: 93, endPoint x: 499, endPoint y: 95, distance: 264.1
click at [499, 95] on div "[GEOGRAPHIC_DATA] [GEOGRAPHIC_DATA] ​ [STREET_ADDRESS] ​ Match not found OR Upl…" at bounding box center [706, 90] width 1396 height 38
paste input "[STREET_ADDRESS]"
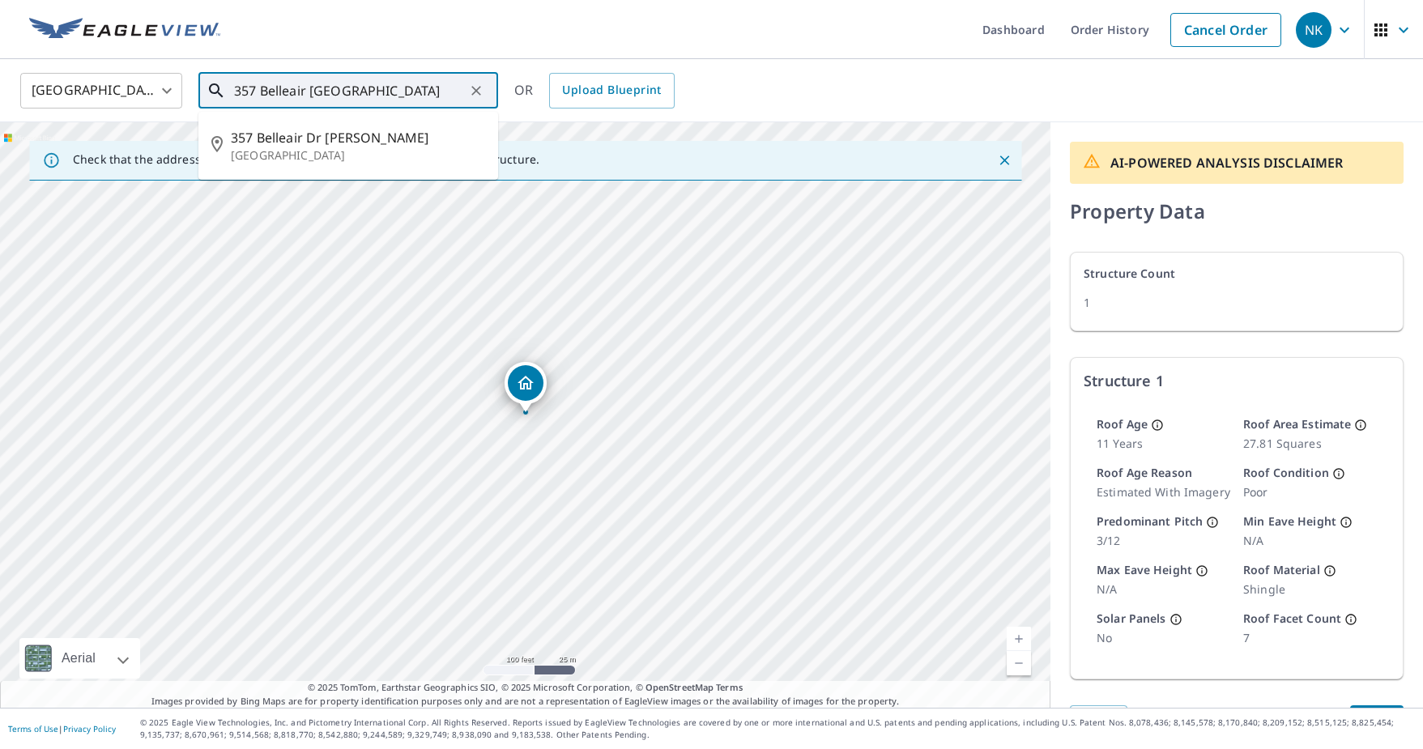
type input "357 Belleair [GEOGRAPHIC_DATA]"
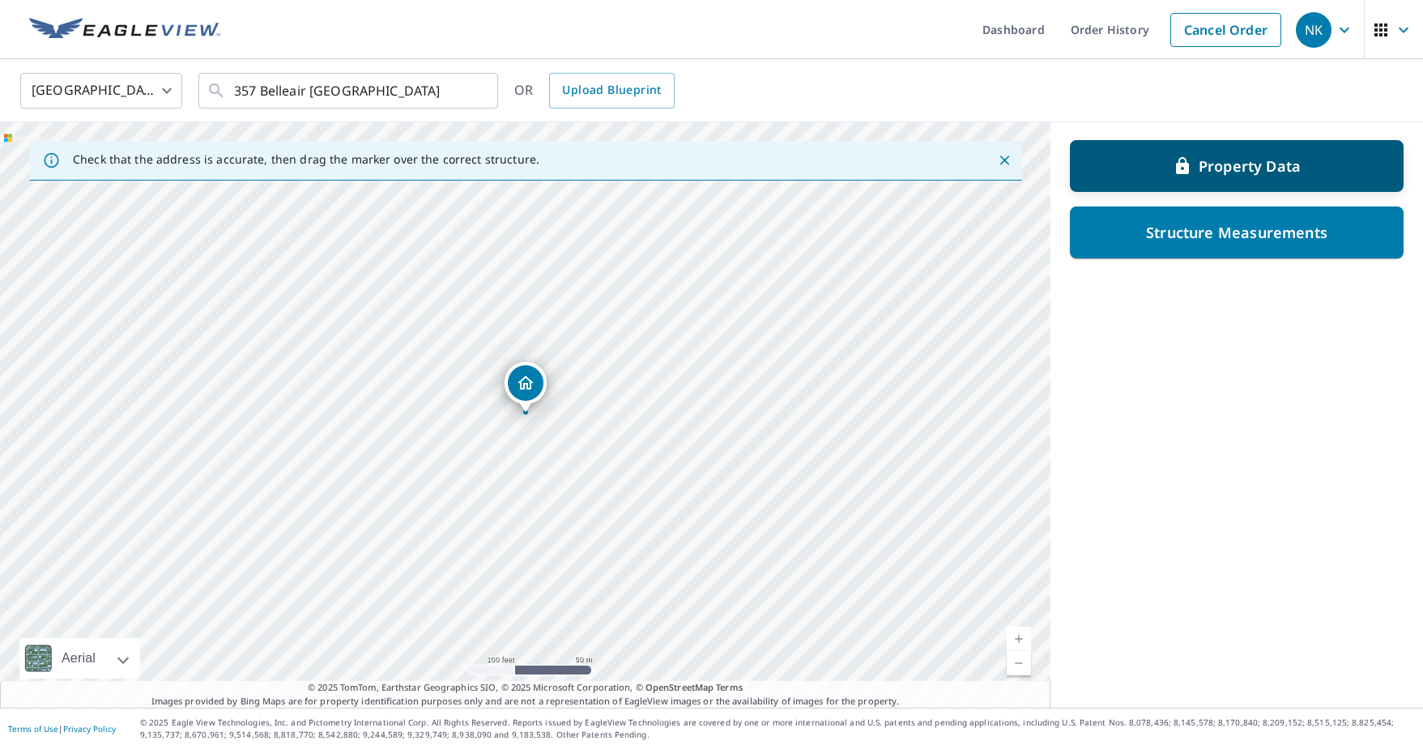
click at [1146, 165] on div "Property Data" at bounding box center [1237, 165] width 292 height 29
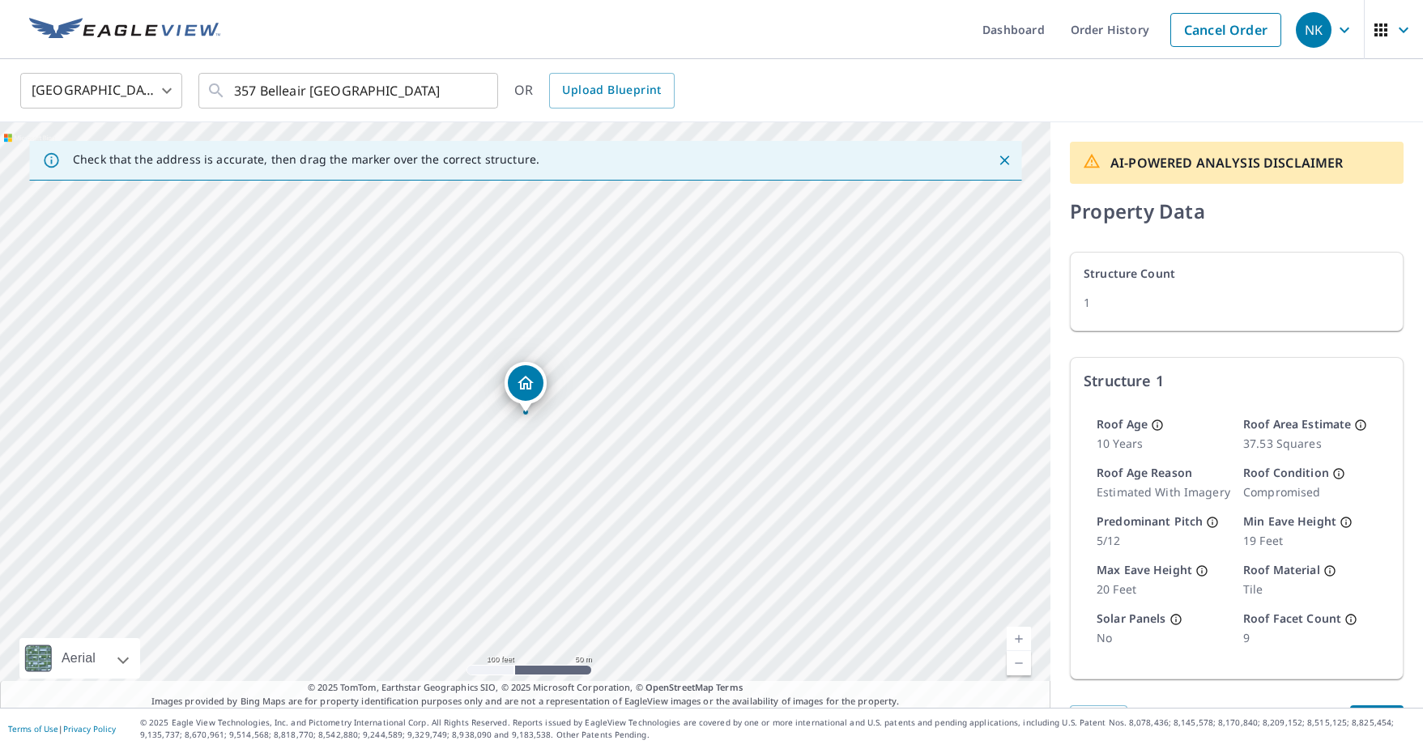
click at [1116, 75] on div "[GEOGRAPHIC_DATA] [GEOGRAPHIC_DATA] ​ [STREET_ADDRESS] ​ OR Upload Blueprint" at bounding box center [706, 90] width 1396 height 38
drag, startPoint x: 232, startPoint y: 92, endPoint x: 389, endPoint y: 91, distance: 156.3
click at [389, 91] on div "357 Belleair [GEOGRAPHIC_DATA] ​" at bounding box center [348, 91] width 300 height 36
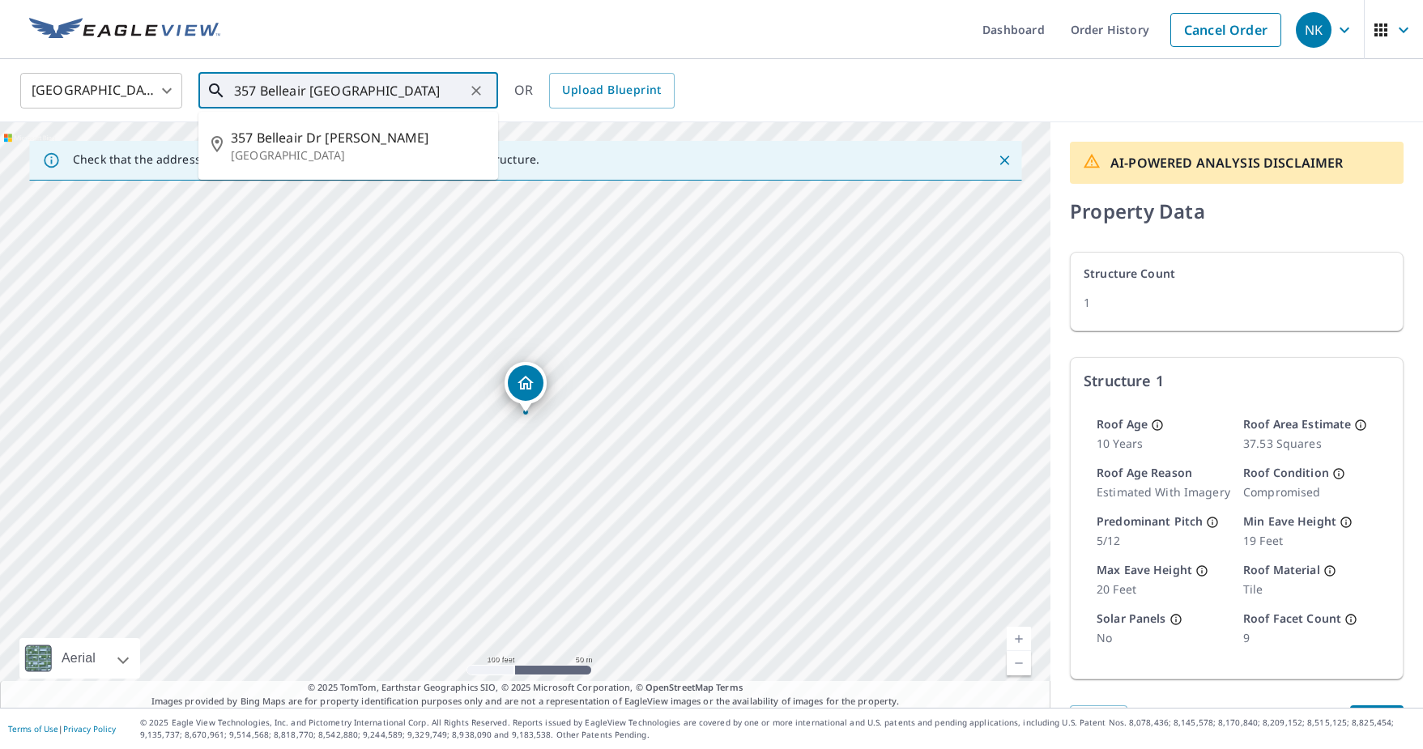
drag, startPoint x: 460, startPoint y: 90, endPoint x: 202, endPoint y: 92, distance: 258.4
click at [202, 92] on div "357 Belleair [GEOGRAPHIC_DATA] ​" at bounding box center [348, 91] width 300 height 36
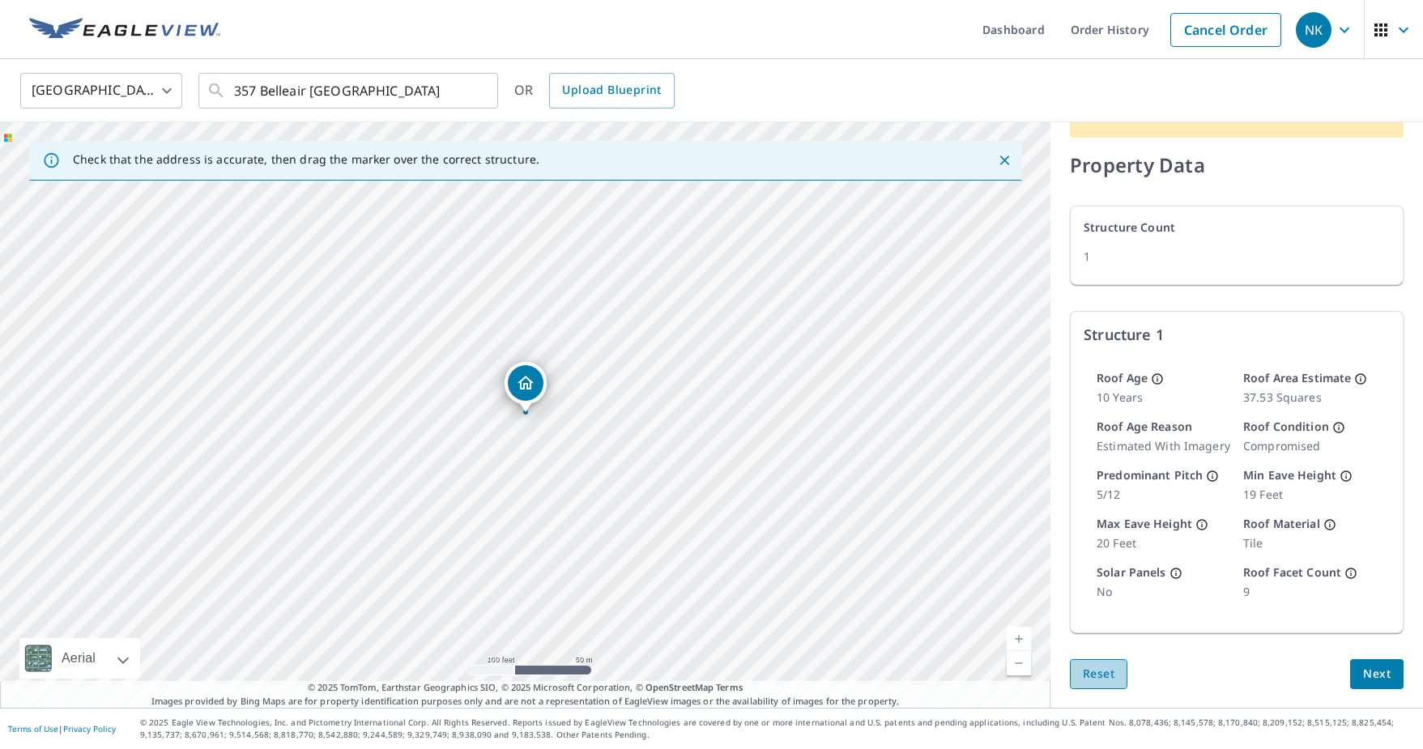
click at [1101, 672] on span "Reset" at bounding box center [1099, 674] width 32 height 20
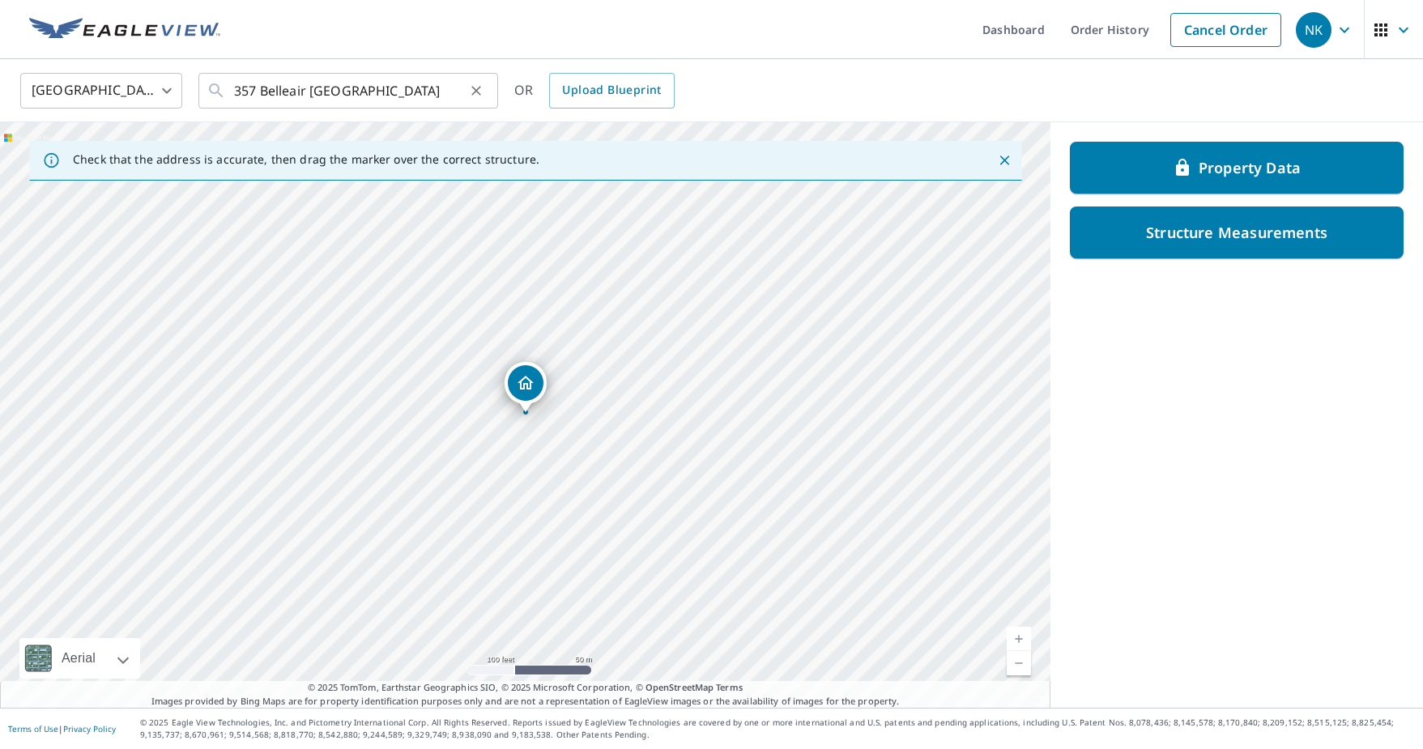
drag, startPoint x: 231, startPoint y: 91, endPoint x: 474, endPoint y: 100, distance: 243.2
click at [474, 100] on div "357 Belleair [GEOGRAPHIC_DATA] ​" at bounding box center [348, 91] width 300 height 36
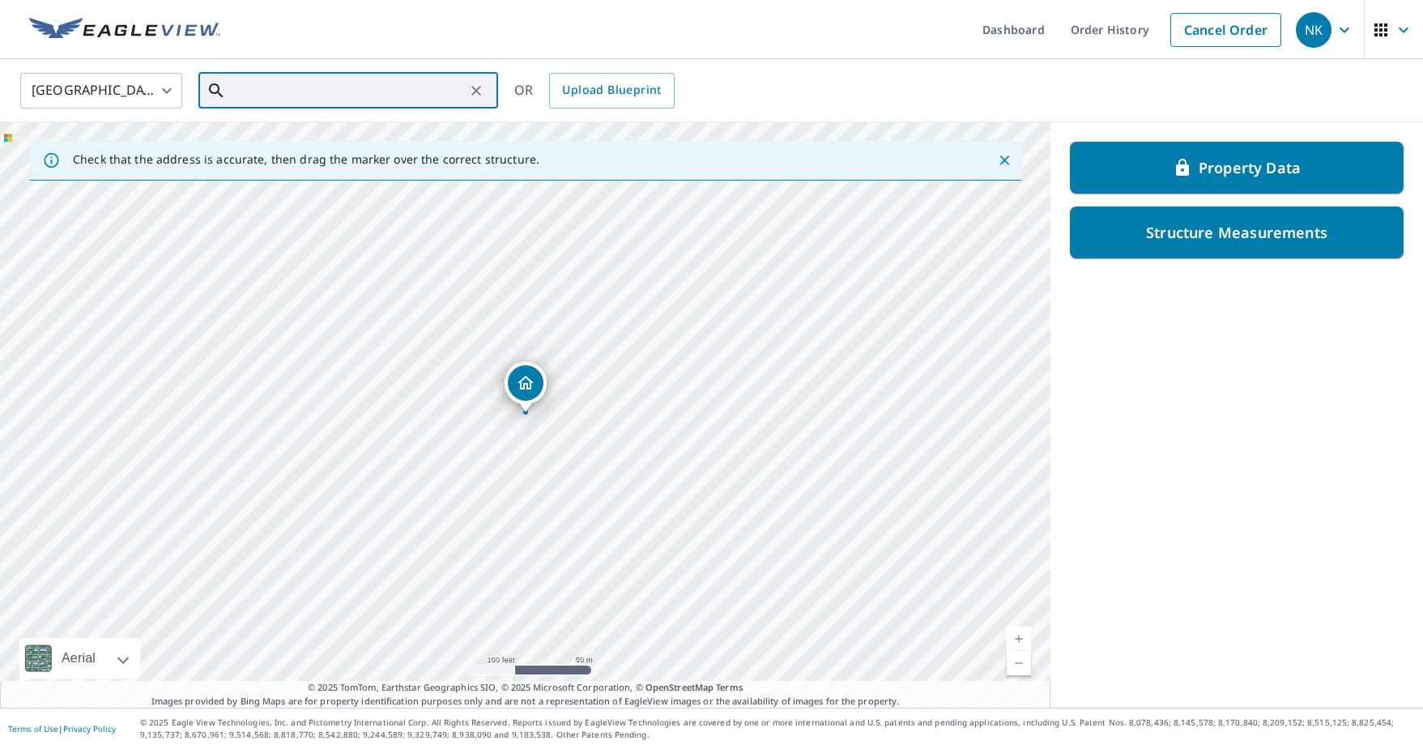
paste input "[STREET_ADDRESS]"
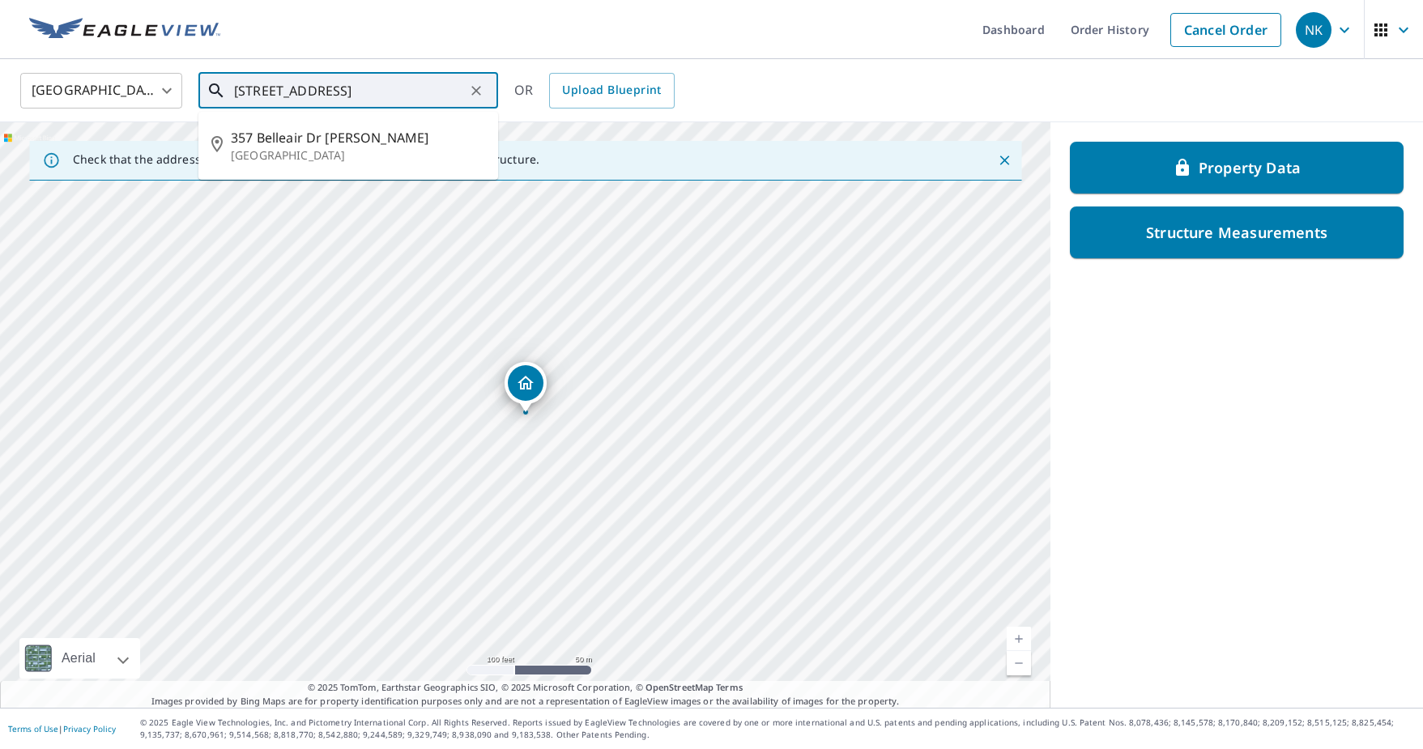
scroll to position [0, 45]
click at [292, 156] on p "[GEOGRAPHIC_DATA]" at bounding box center [358, 155] width 254 height 16
type input "[STREET_ADDRESS]"
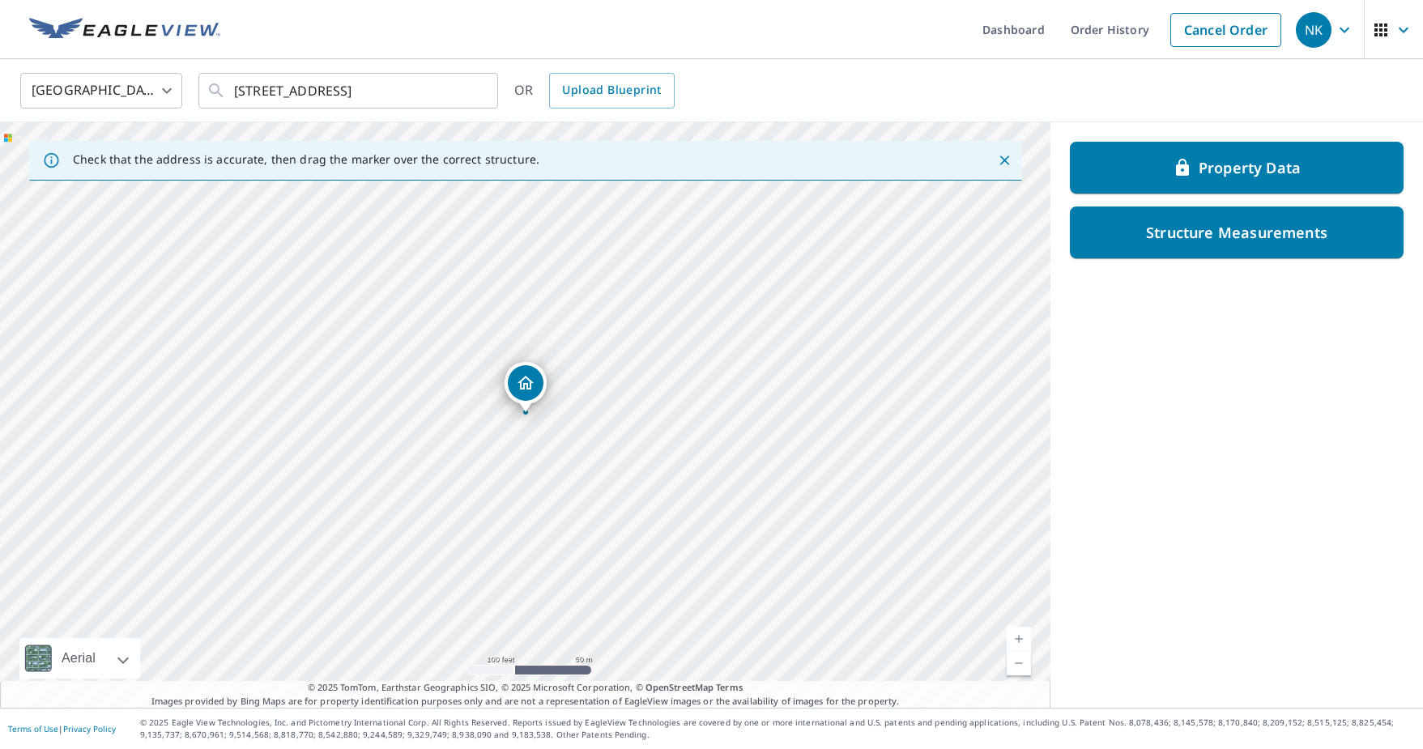
scroll to position [0, 0]
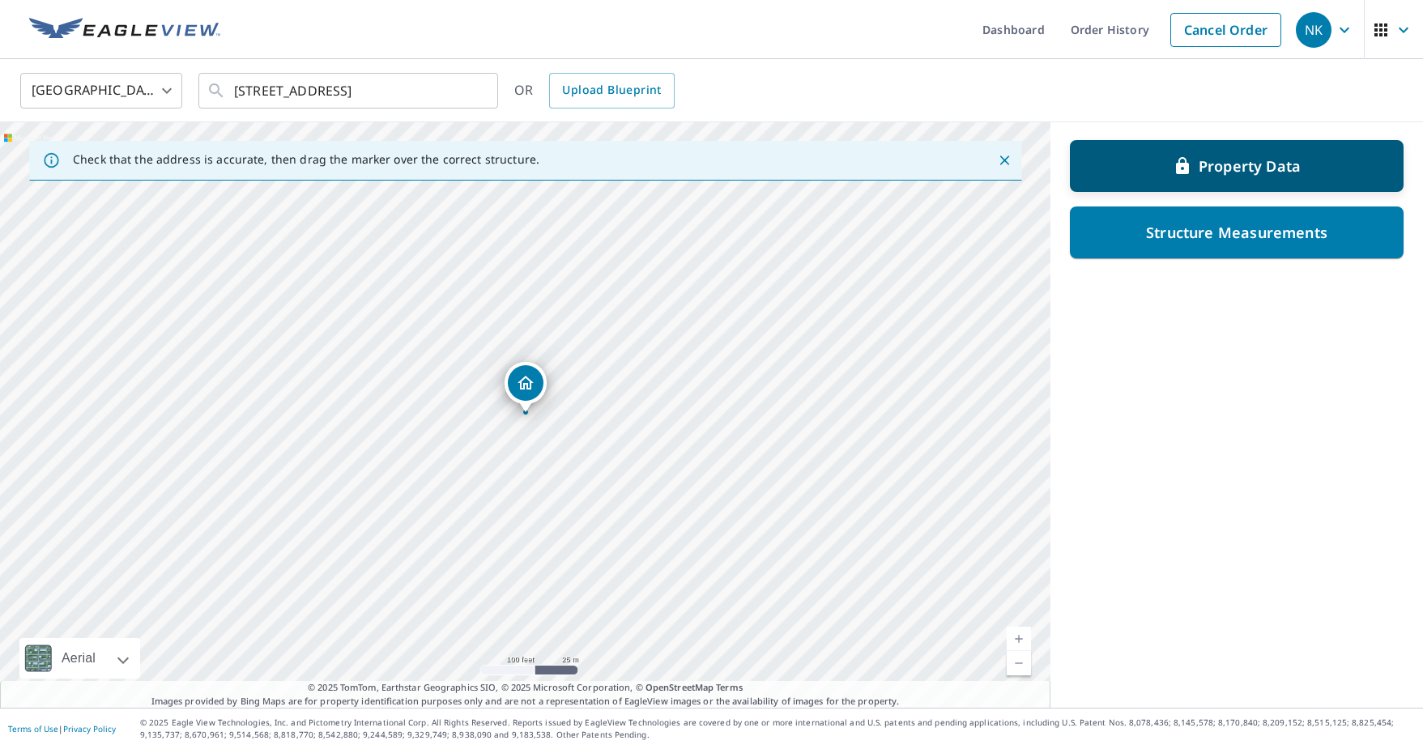
click at [1212, 173] on p "Property Data" at bounding box center [1250, 165] width 102 height 19
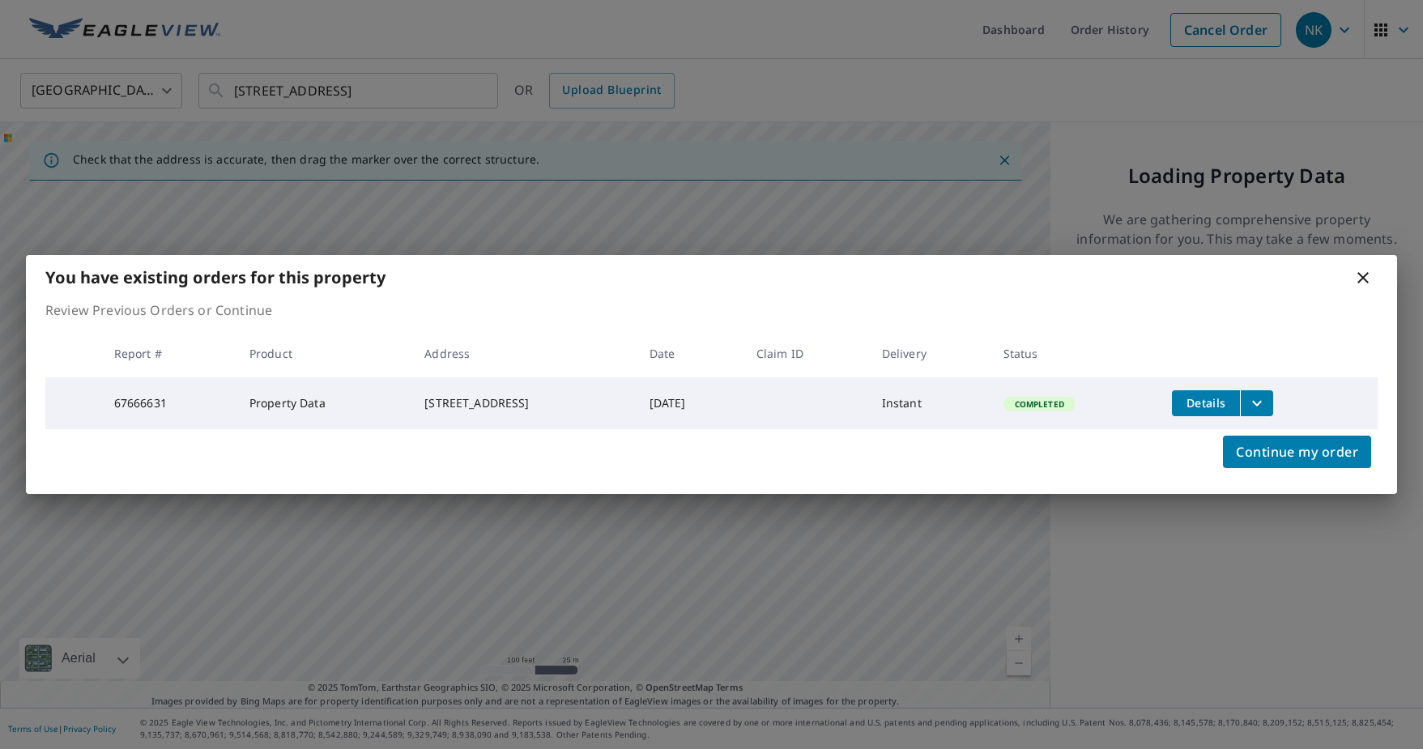
click at [1364, 272] on icon at bounding box center [1363, 277] width 19 height 19
